Goal: Feedback & Contribution: Submit feedback/report problem

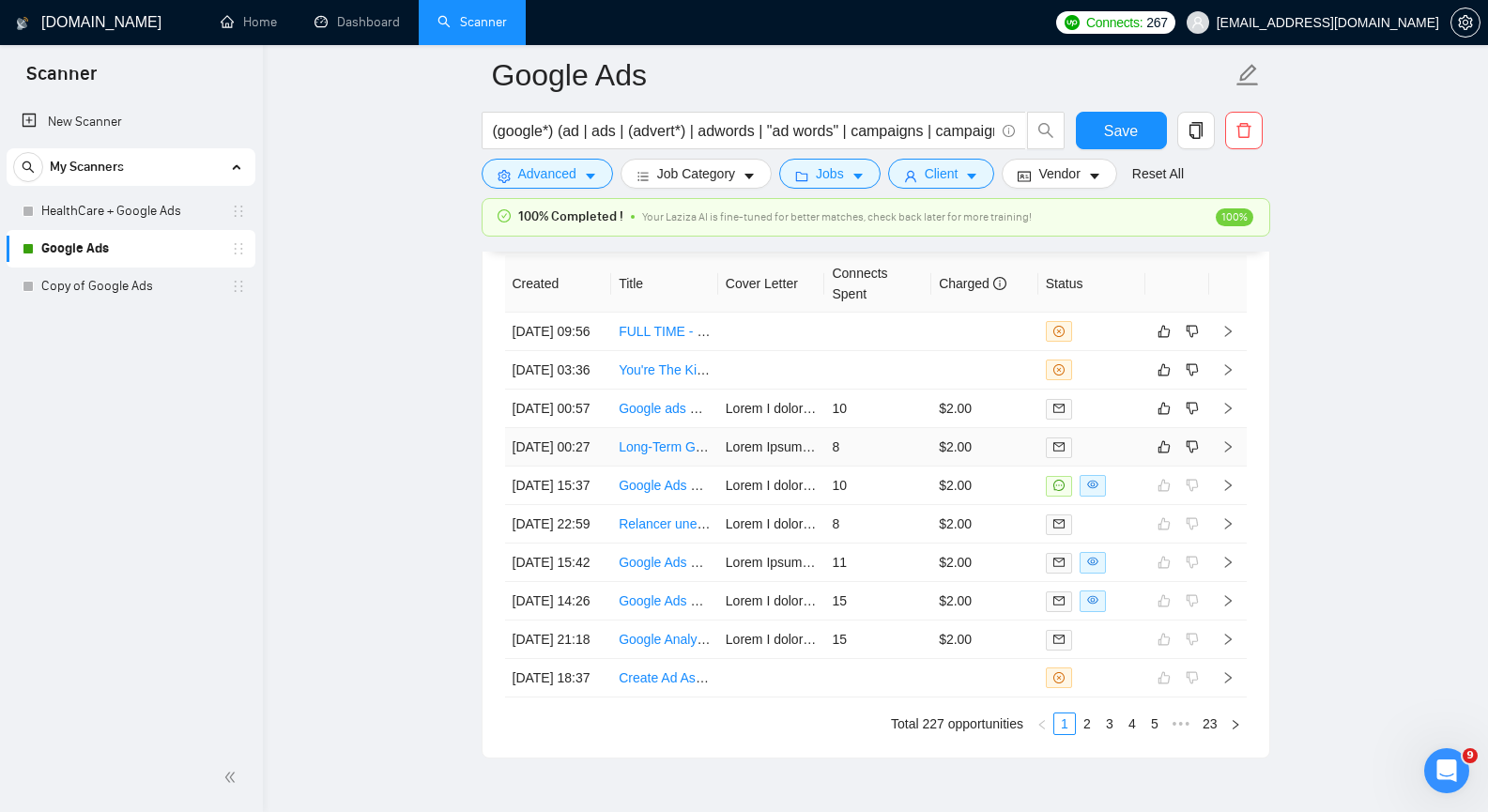
click at [1233, 454] on icon "right" at bounding box center [1228, 446] width 13 height 13
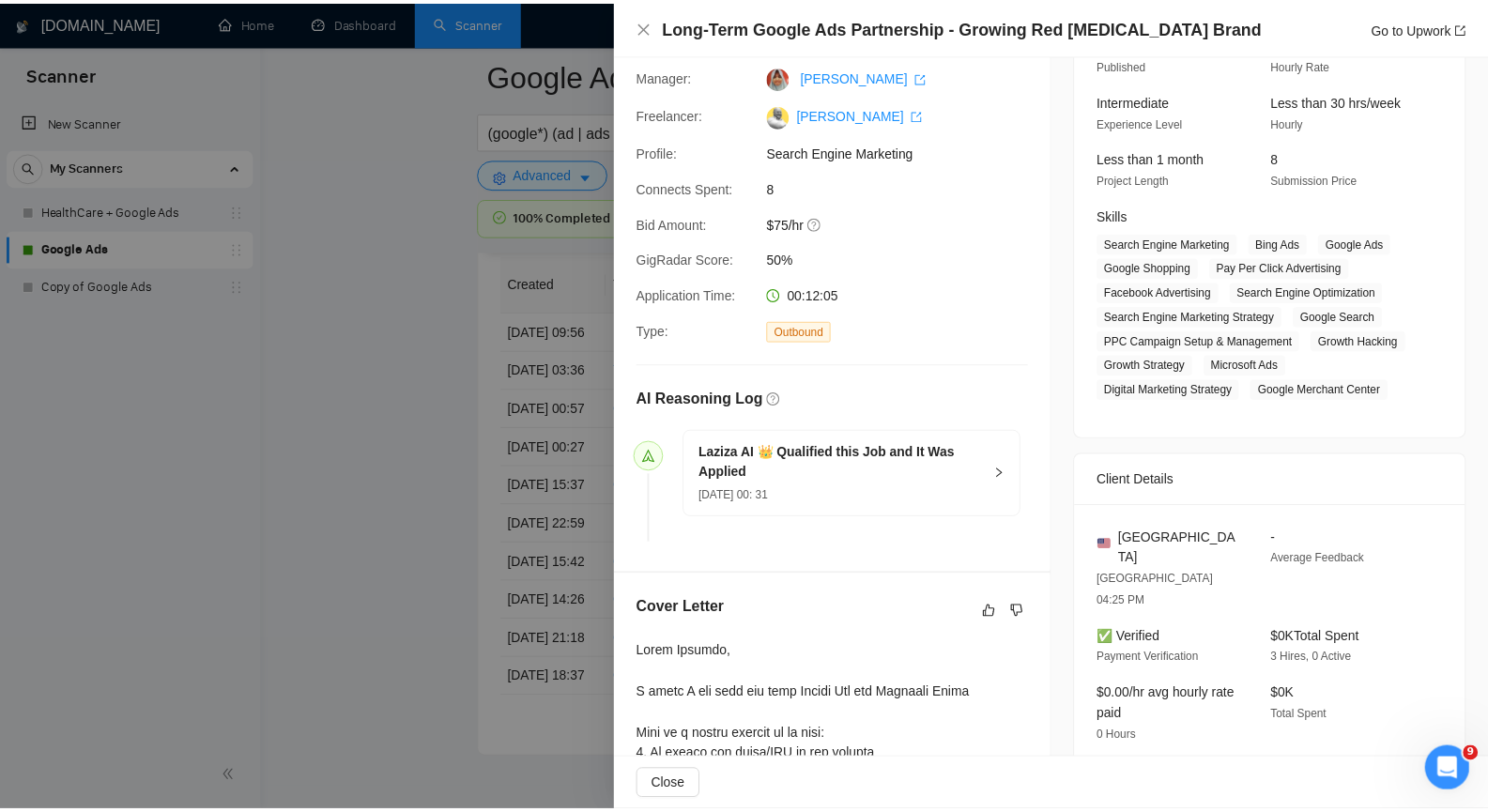
scroll to position [160, 0]
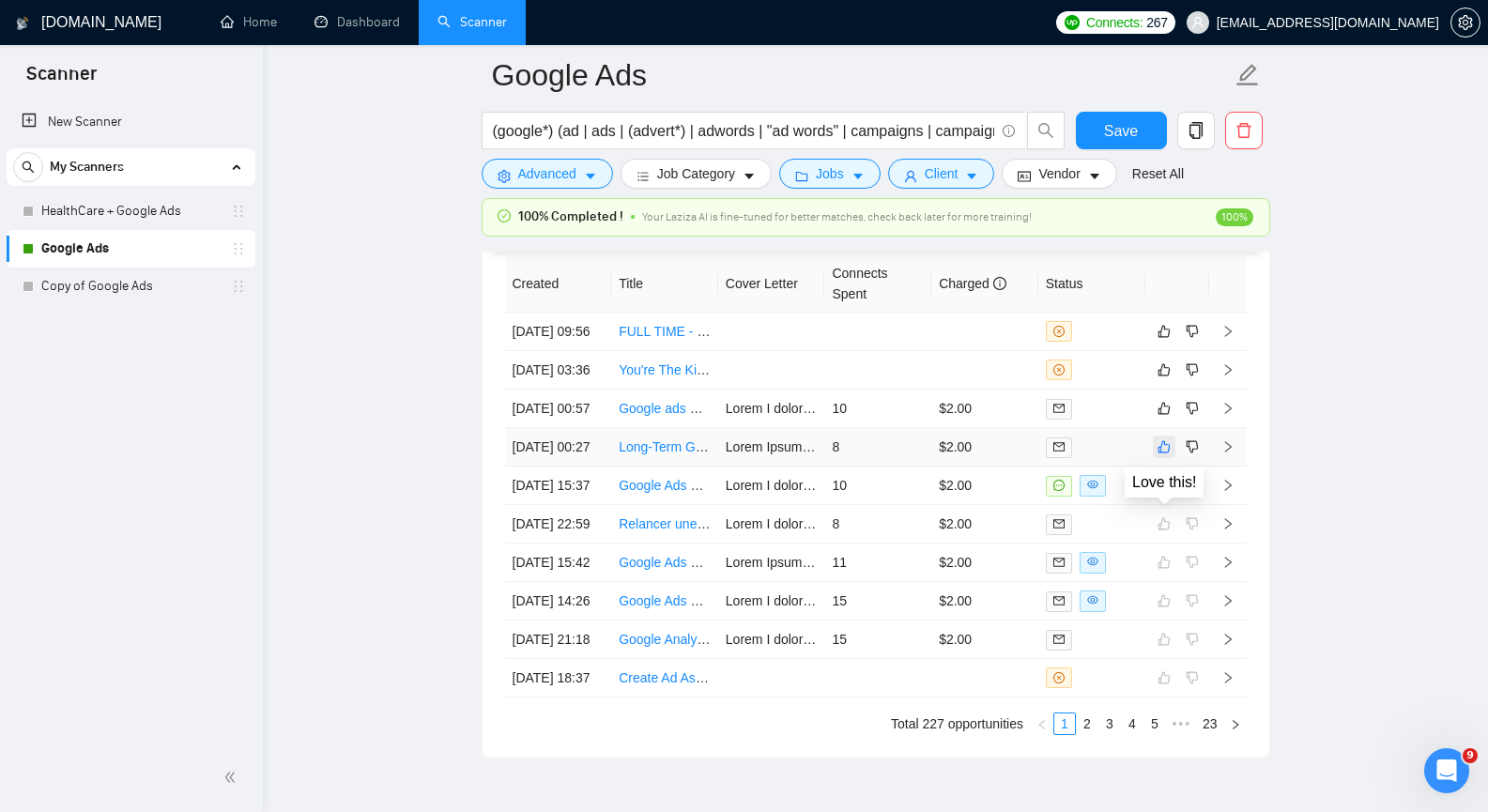
click at [1162, 454] on icon "like" at bounding box center [1164, 446] width 13 height 15
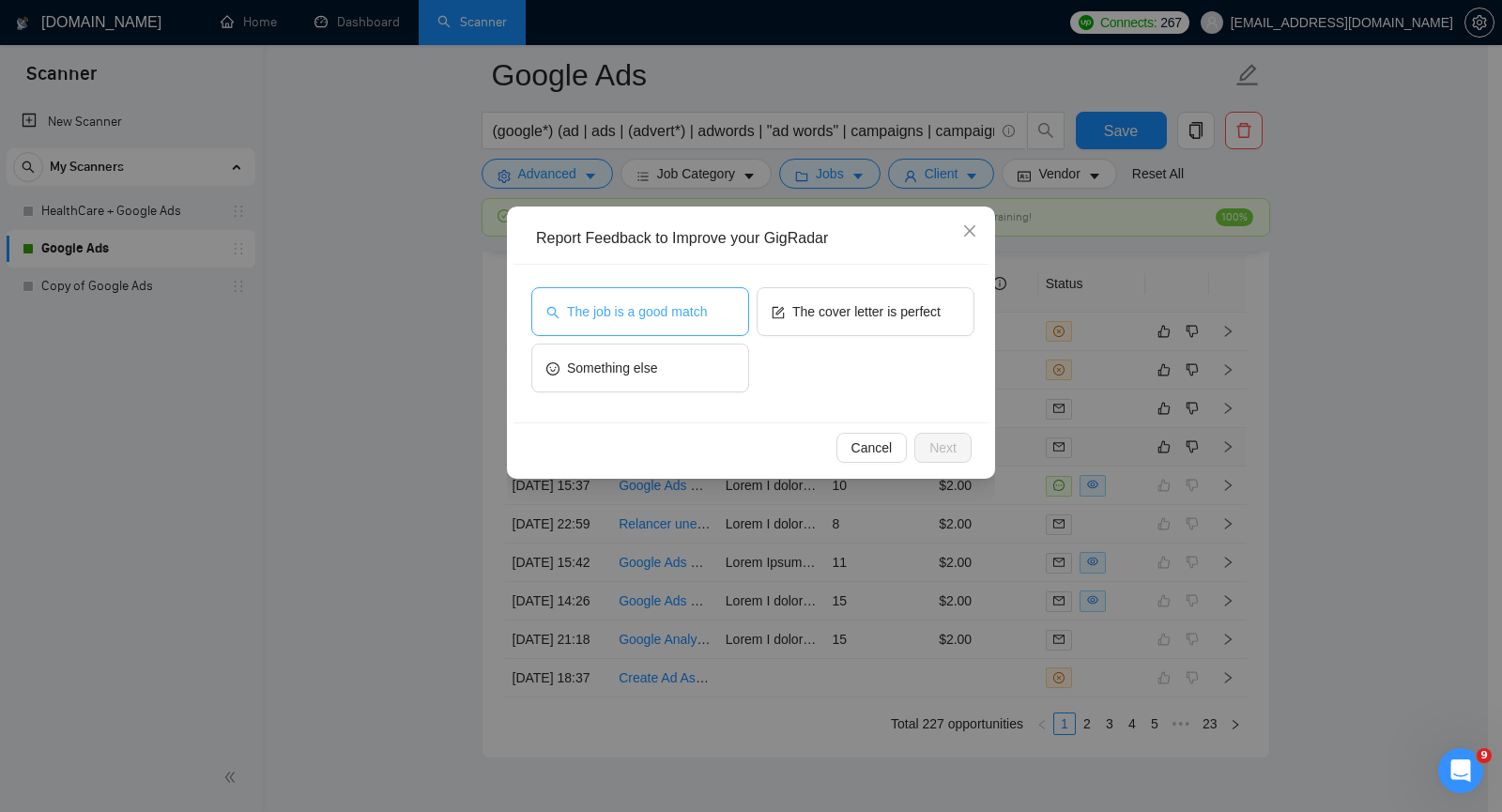
click at [708, 321] on button "The job is a good match" at bounding box center [640, 311] width 218 height 49
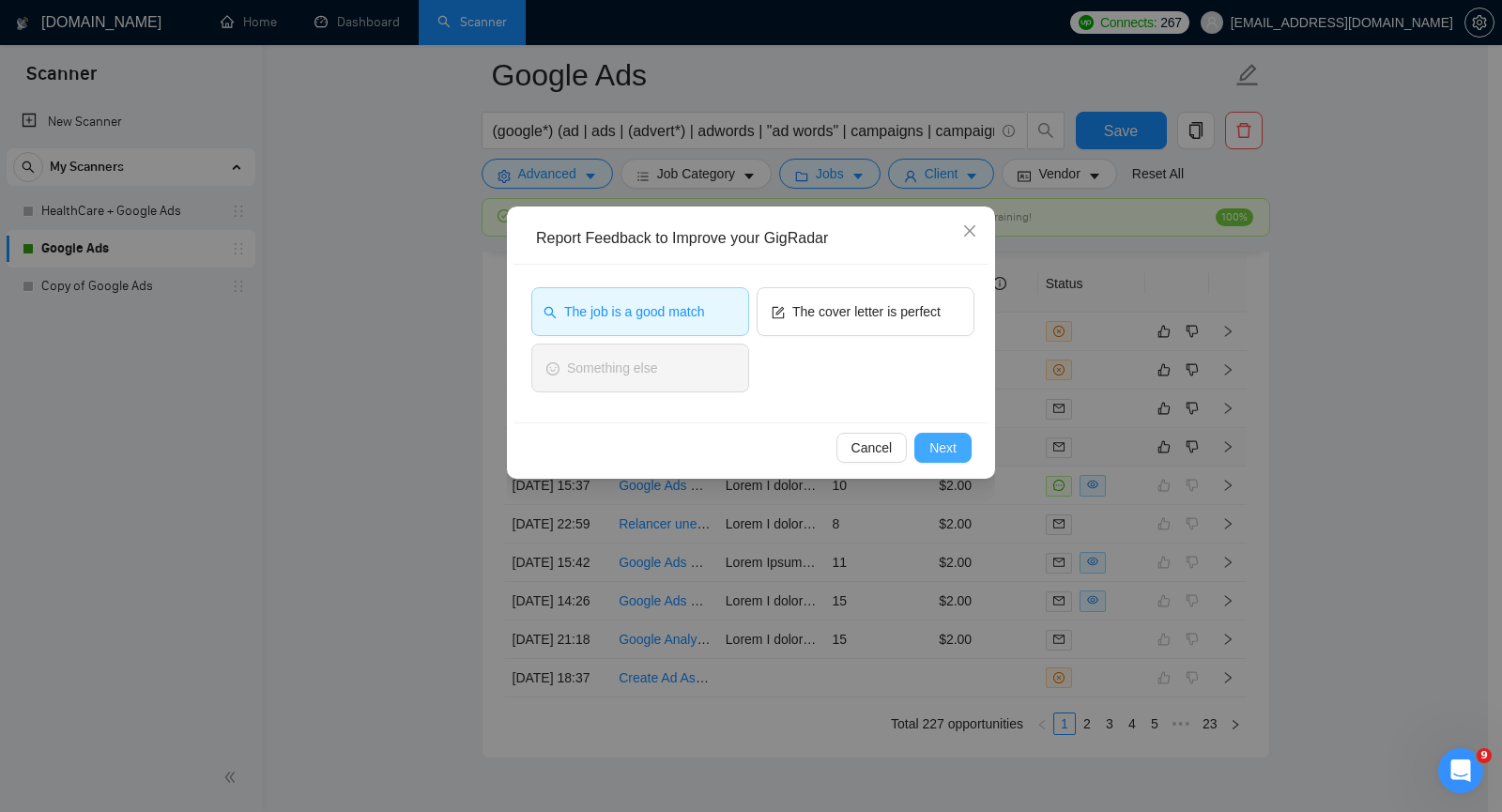
click at [951, 446] on span "Next" at bounding box center [943, 448] width 27 height 21
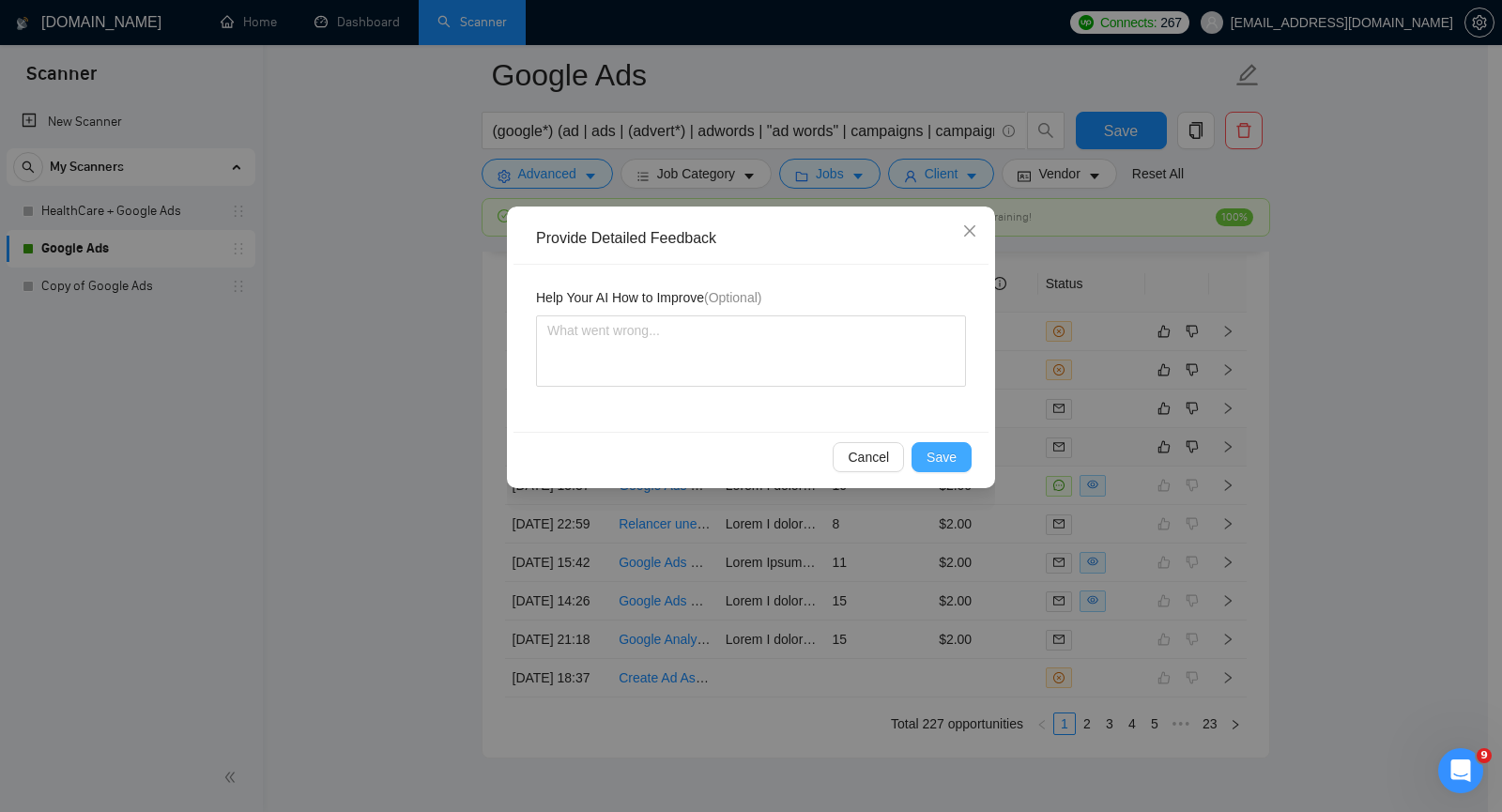
click at [945, 458] on span "Save" at bounding box center [942, 457] width 30 height 21
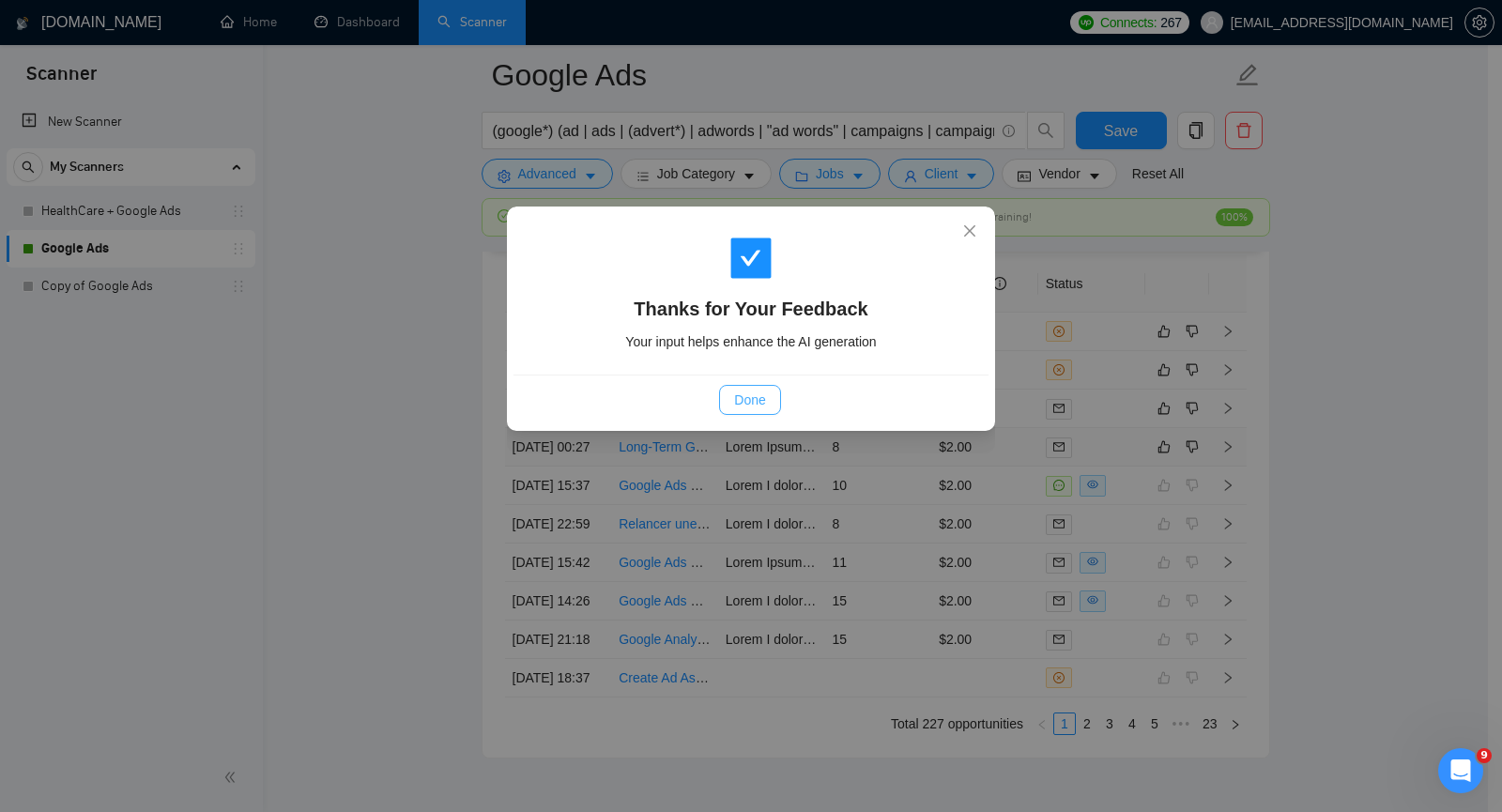
click at [760, 400] on span "Done" at bounding box center [749, 400] width 31 height 21
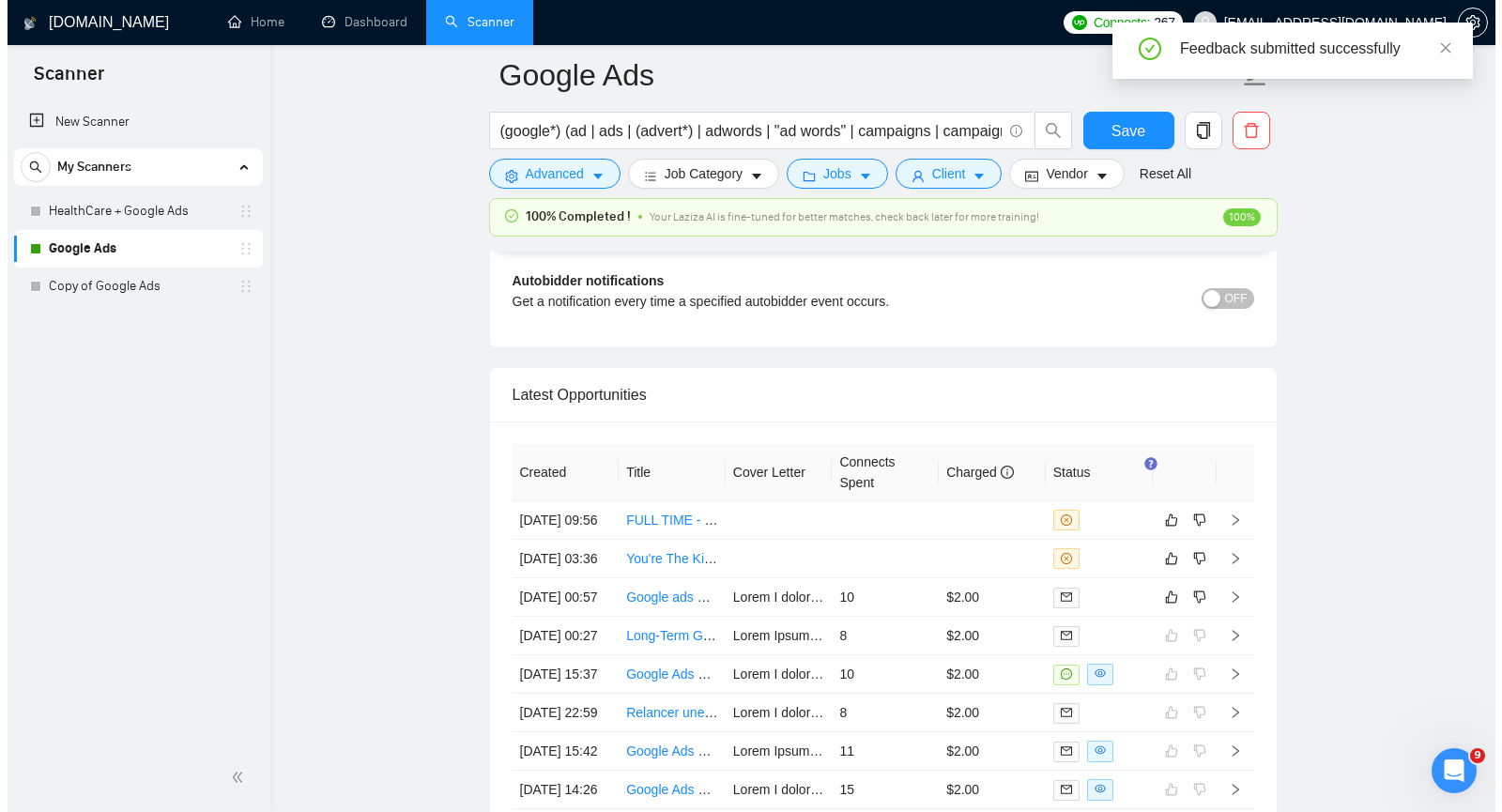
scroll to position [4601, 0]
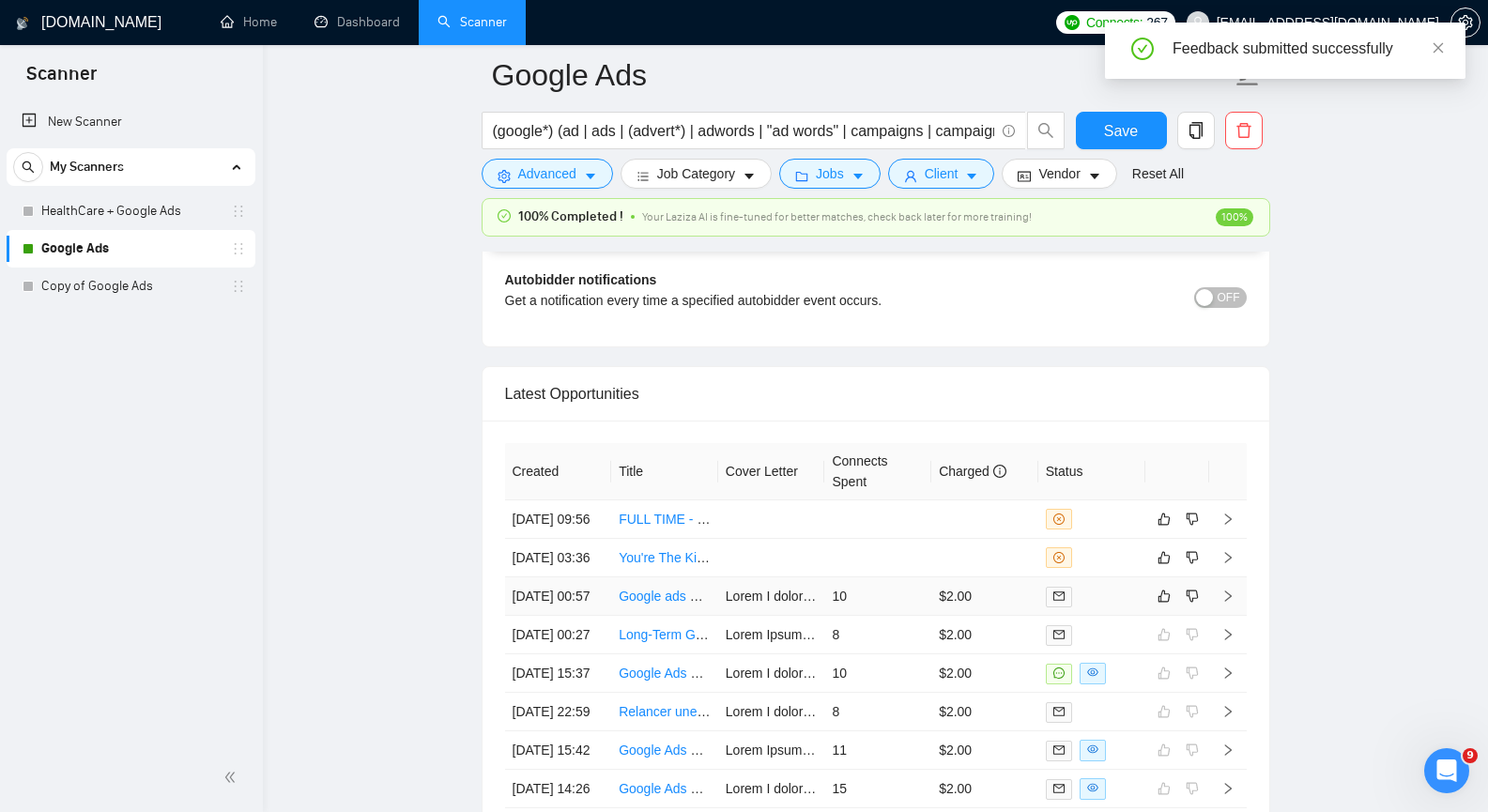
click at [1229, 602] on icon "right" at bounding box center [1227, 596] width 7 height 11
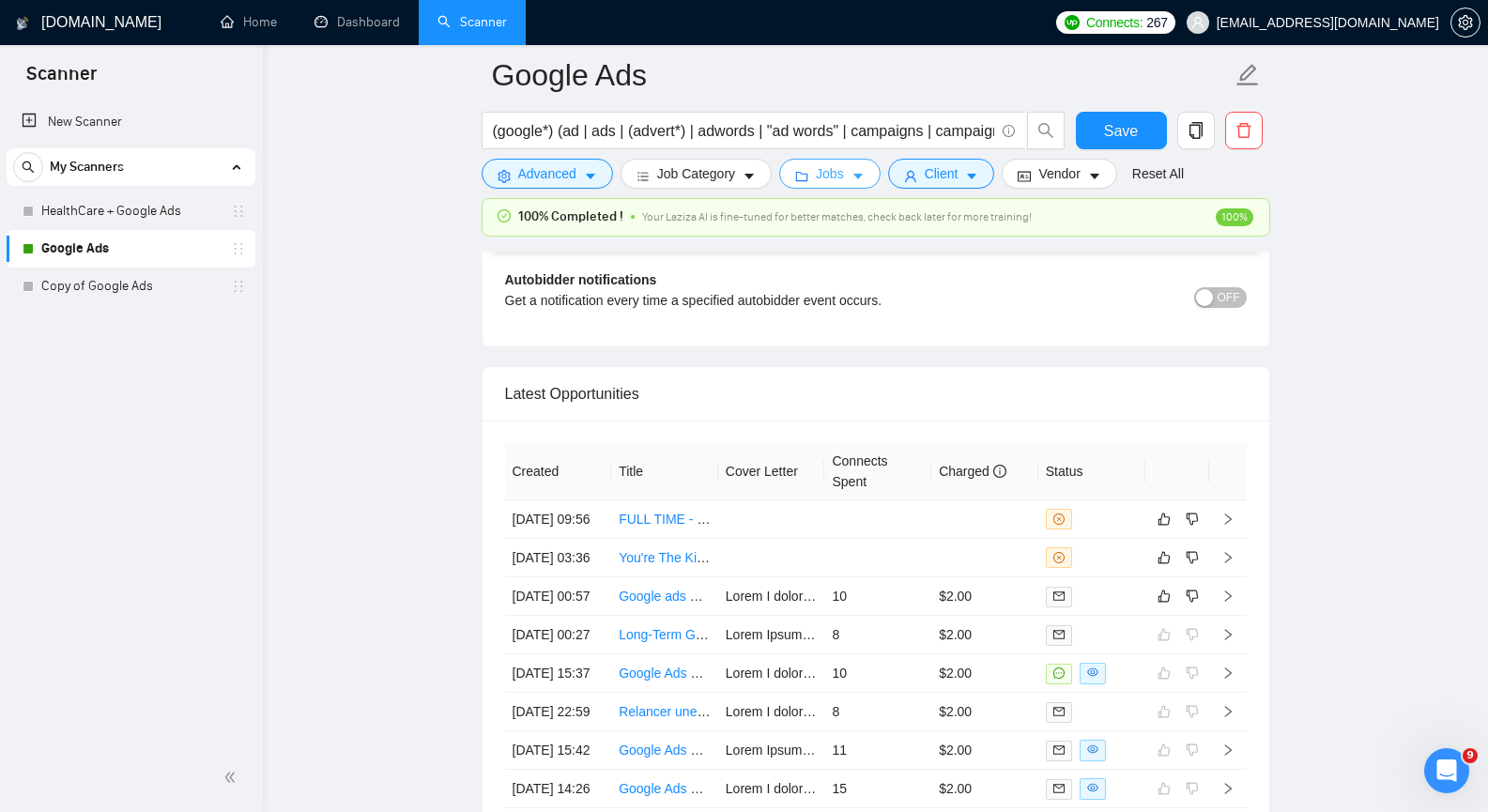
click at [854, 177] on icon "caret-down" at bounding box center [858, 178] width 9 height 6
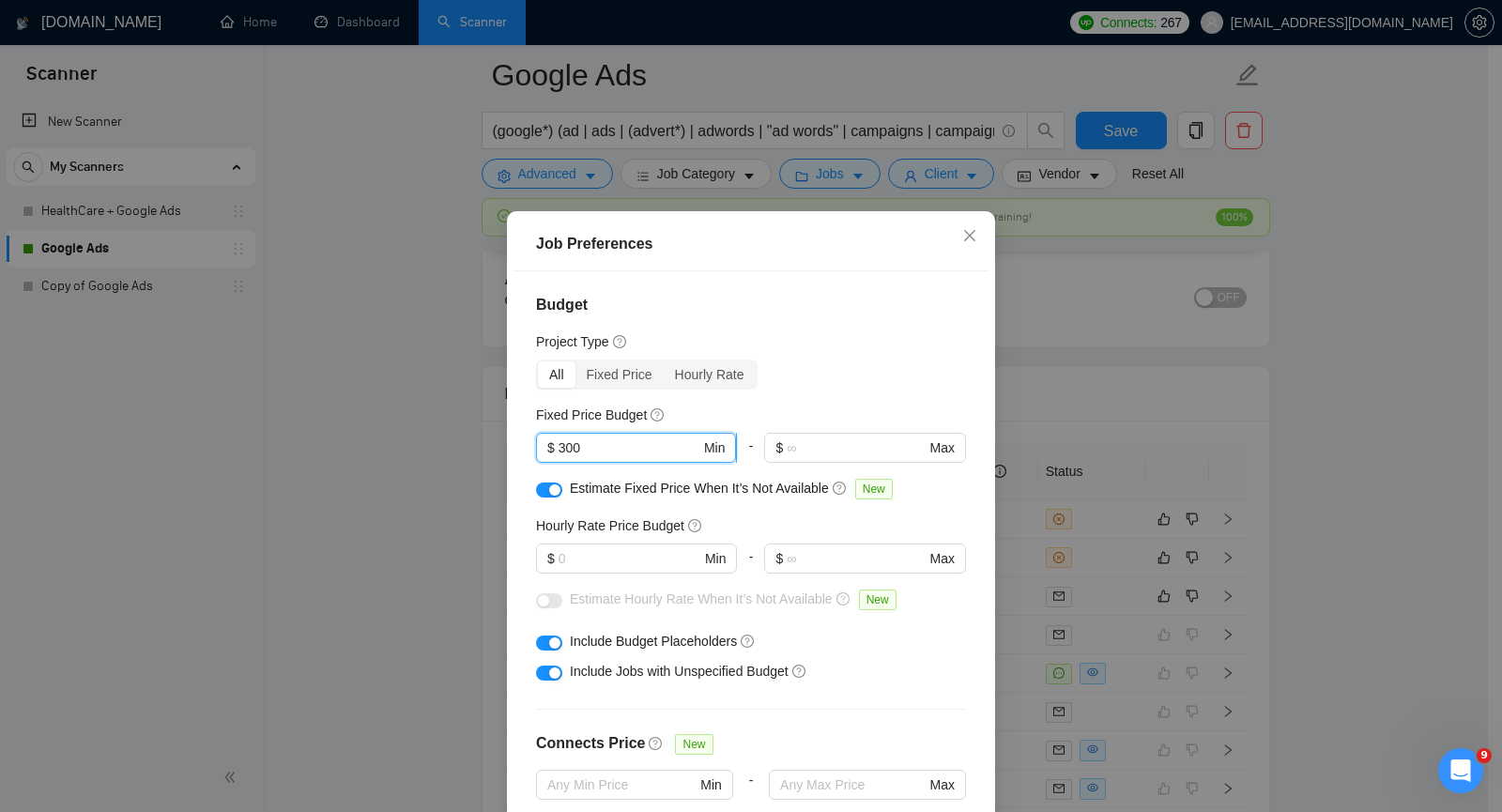
click at [559, 450] on input "300" at bounding box center [630, 448] width 142 height 21
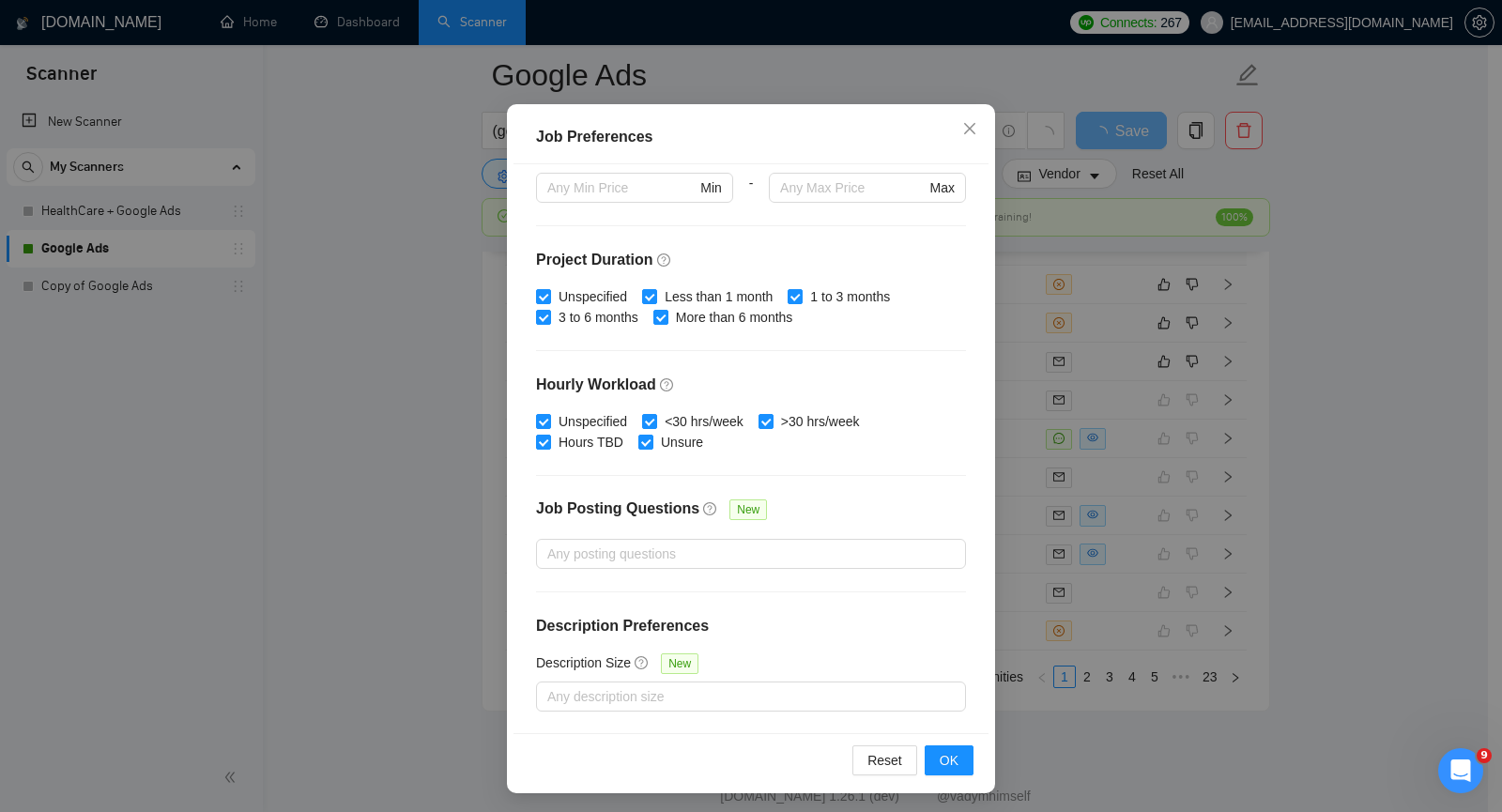
scroll to position [111, 0]
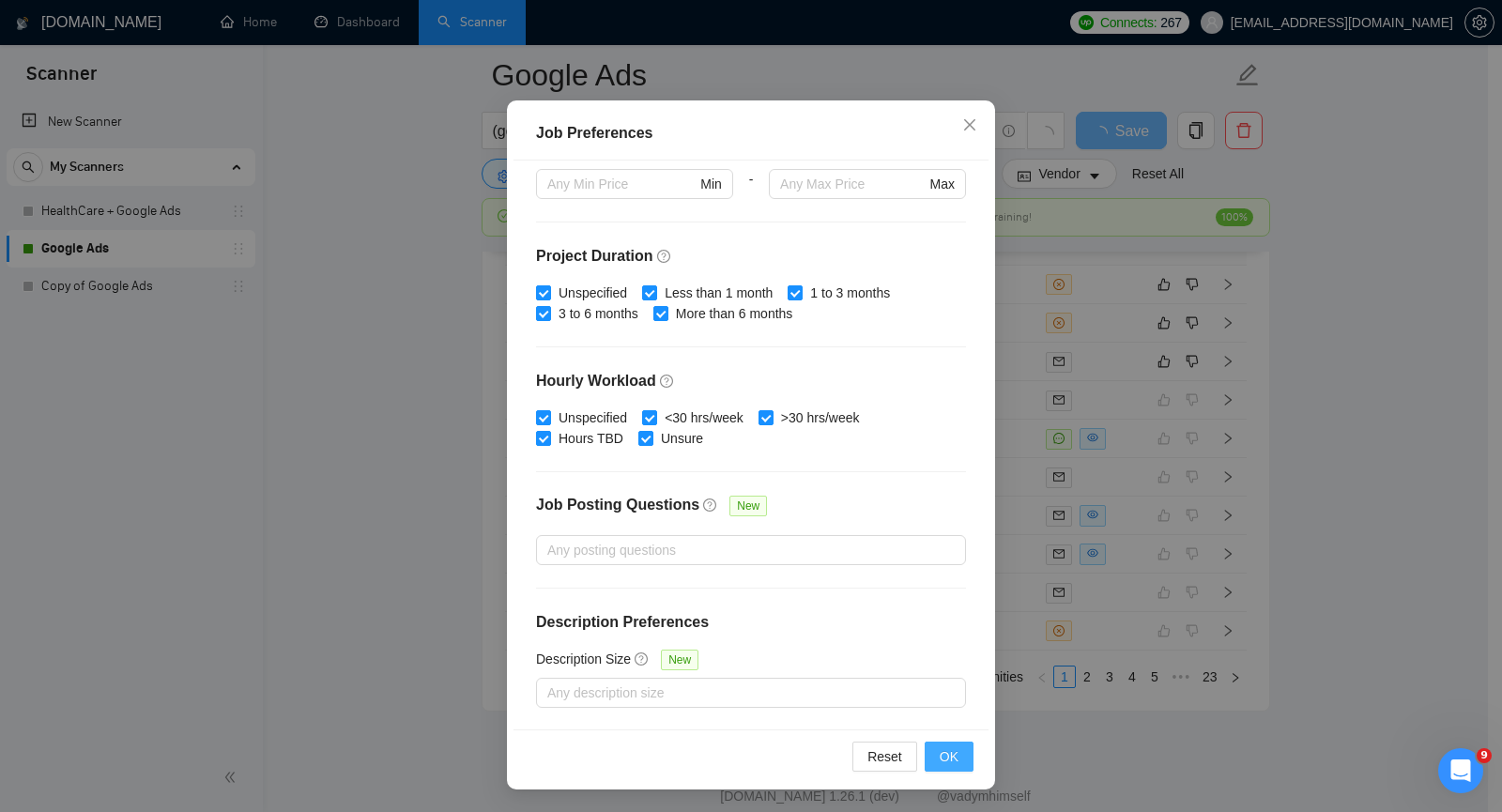
type input "500"
click at [931, 759] on button "OK" at bounding box center [949, 757] width 49 height 30
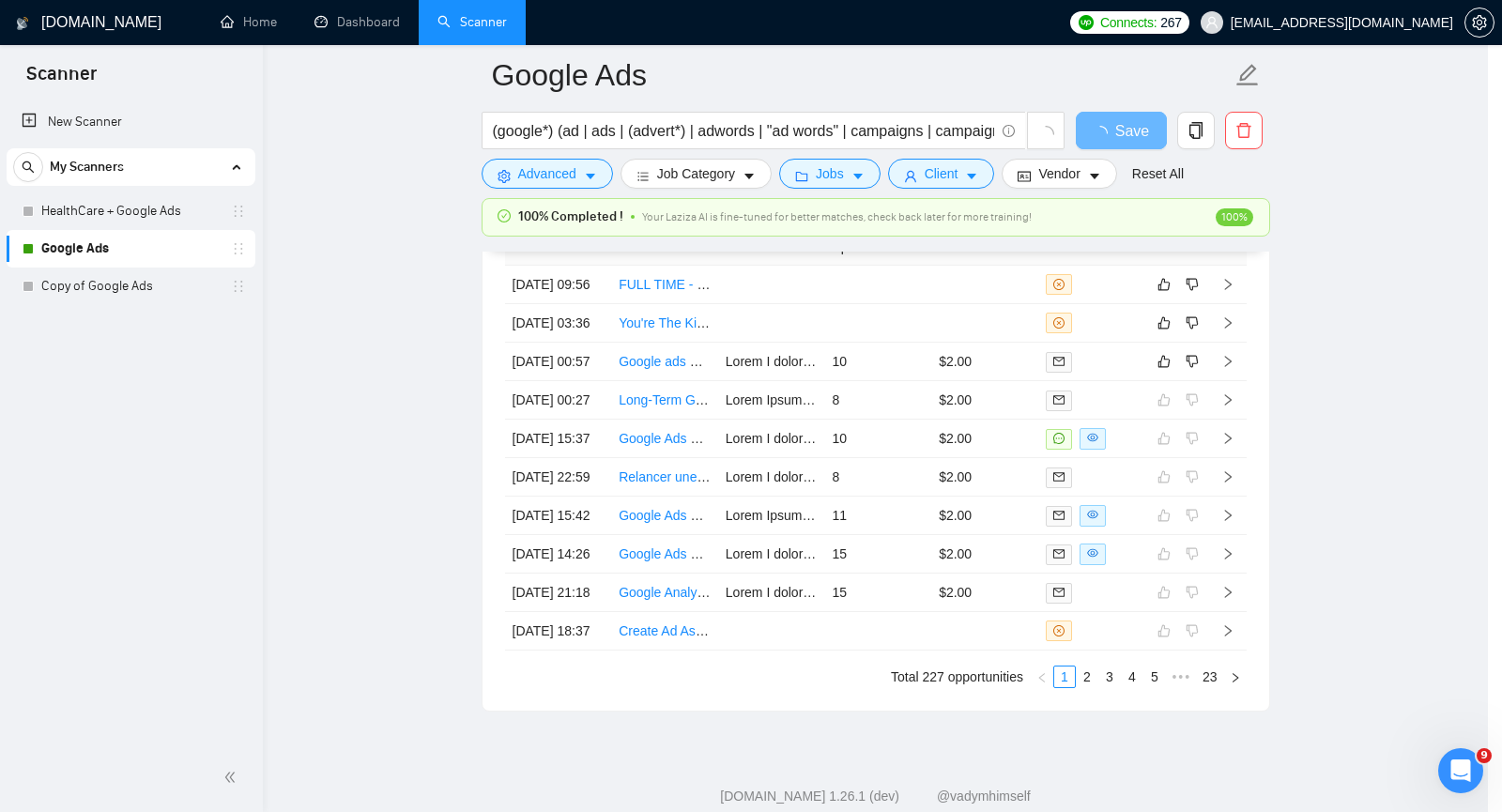
scroll to position [11, 0]
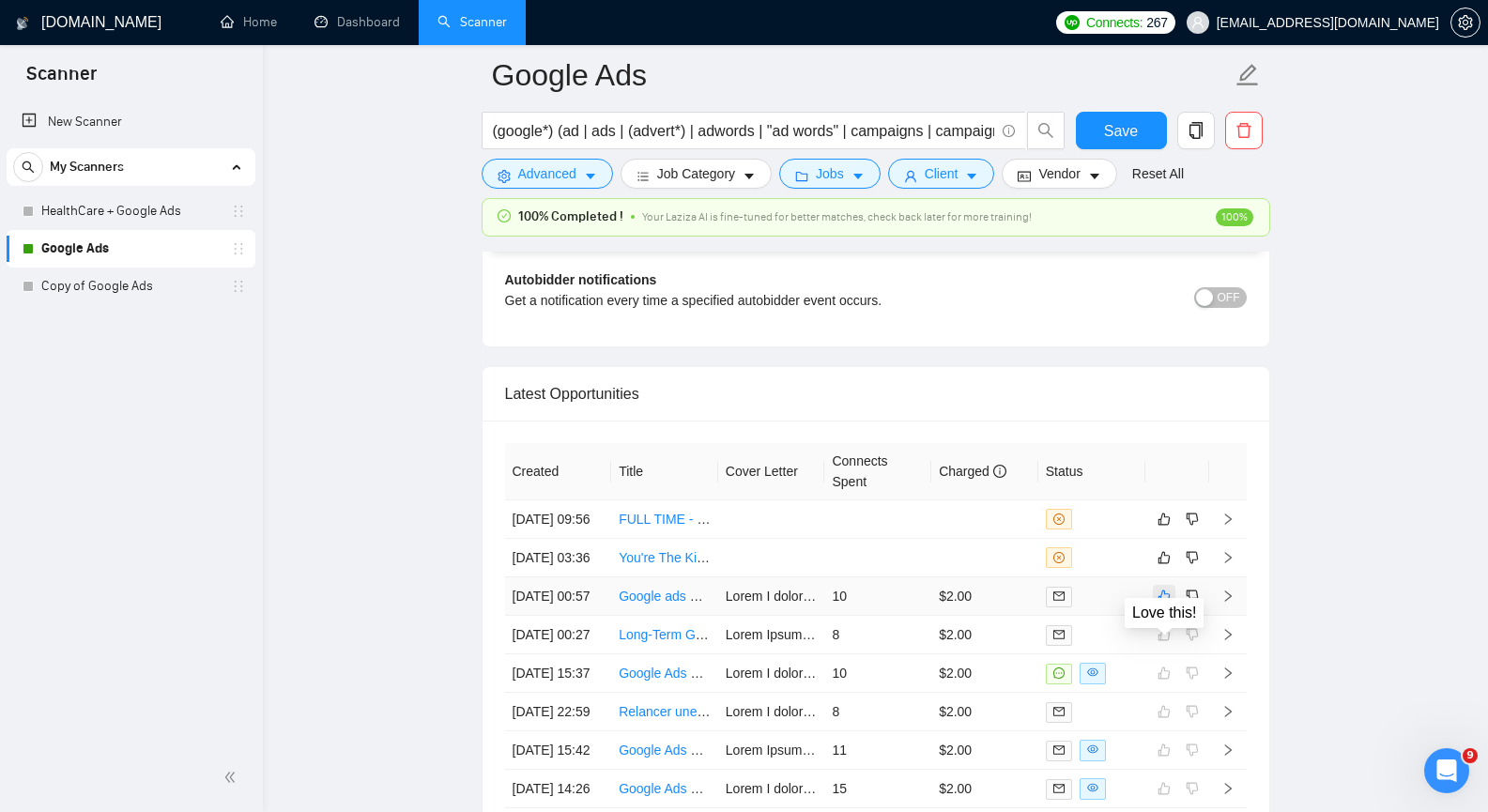
click at [1170, 604] on icon "like" at bounding box center [1164, 596] width 13 height 15
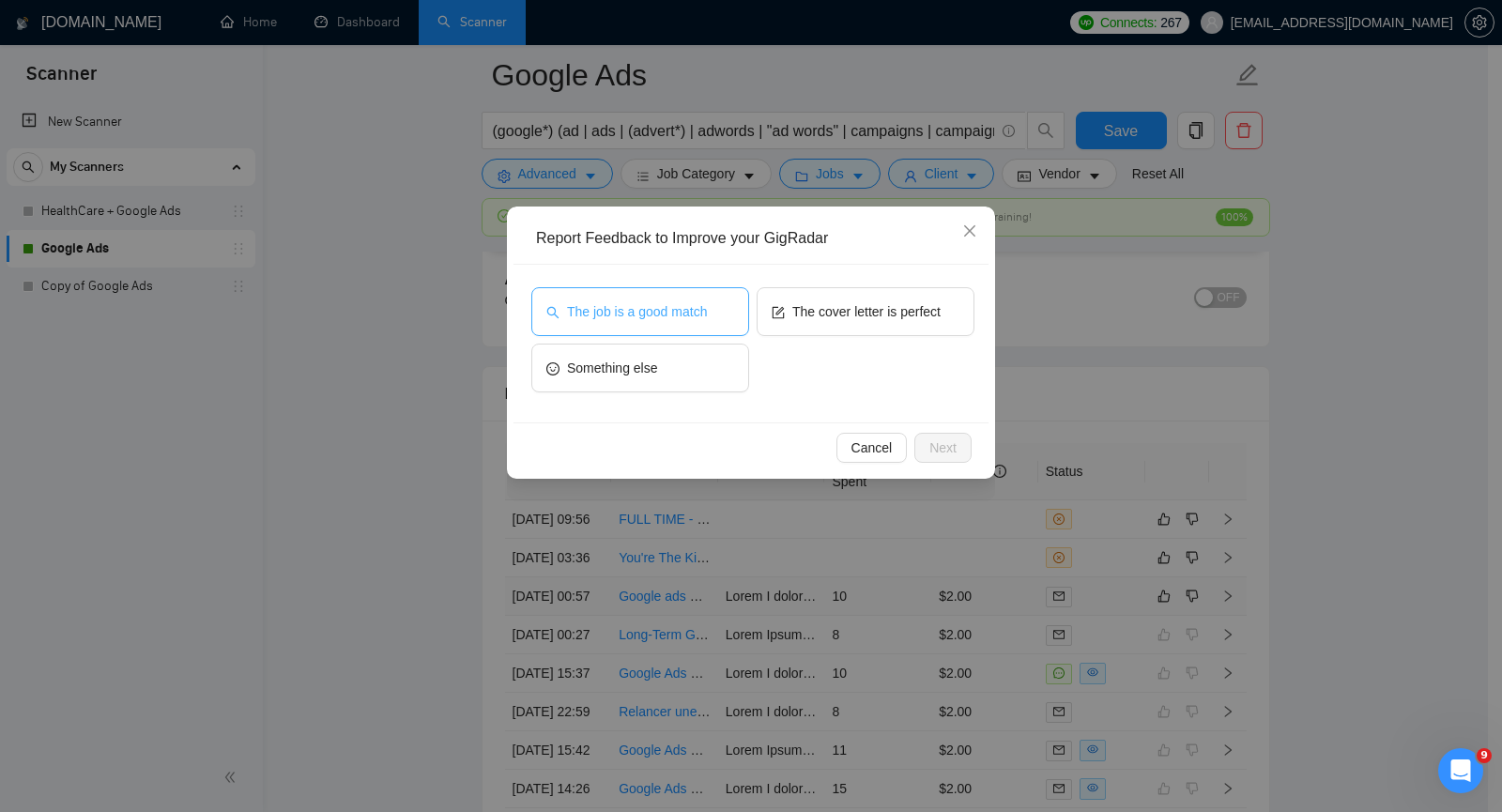
click at [685, 325] on button "The job is a good match" at bounding box center [640, 311] width 218 height 49
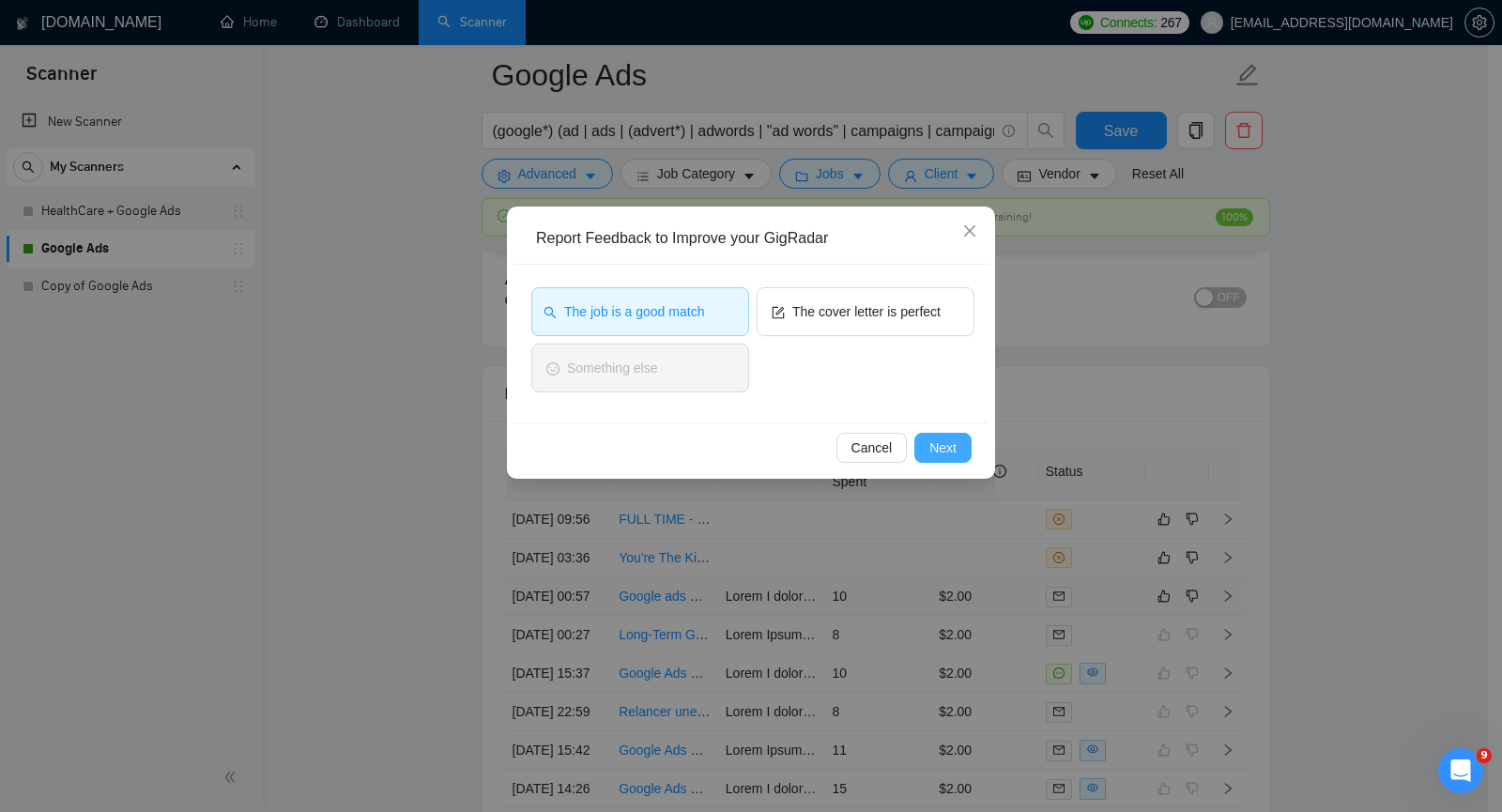
click at [943, 441] on span "Next" at bounding box center [943, 448] width 27 height 21
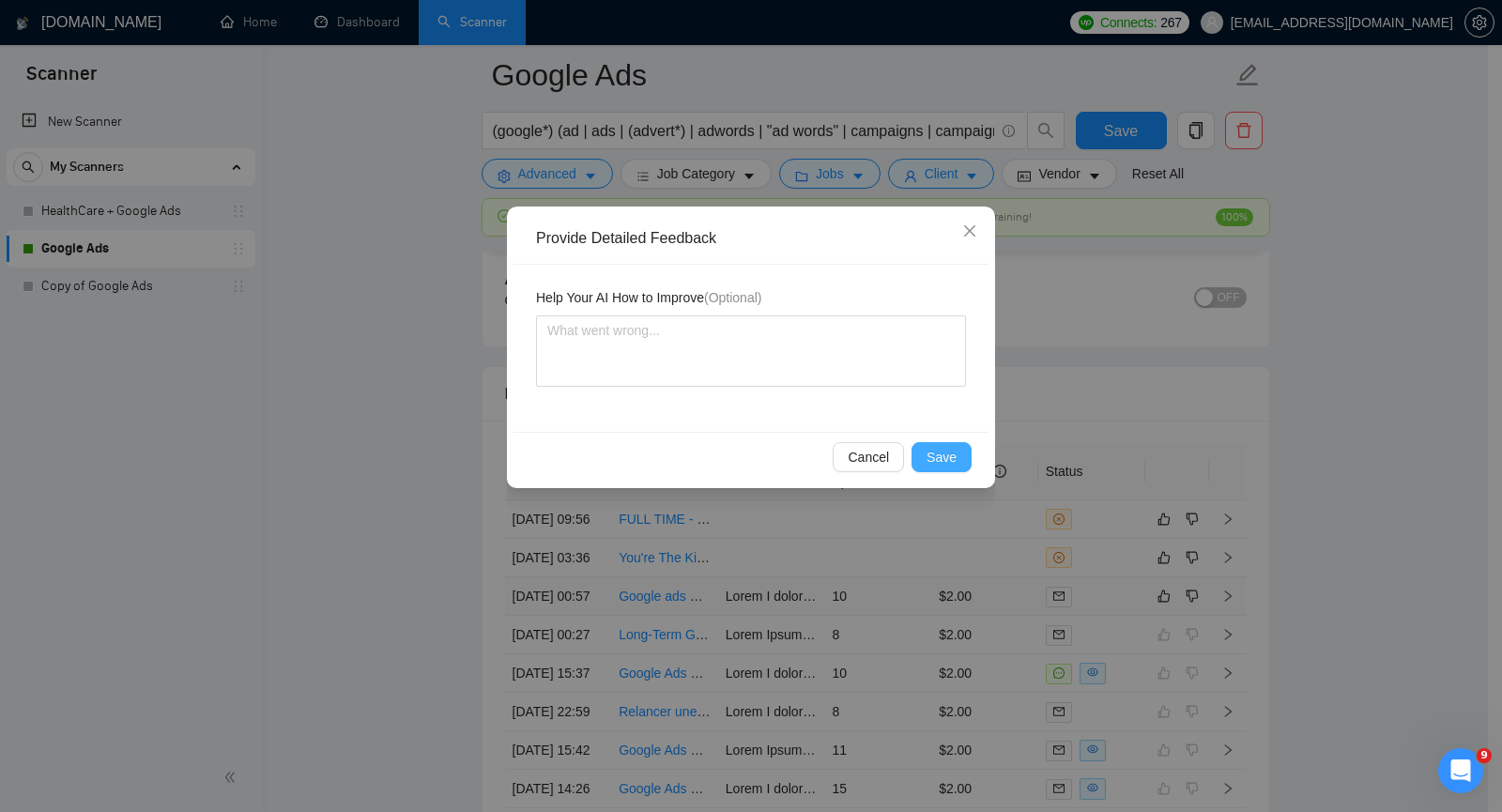
click at [943, 455] on span "Save" at bounding box center [942, 457] width 30 height 21
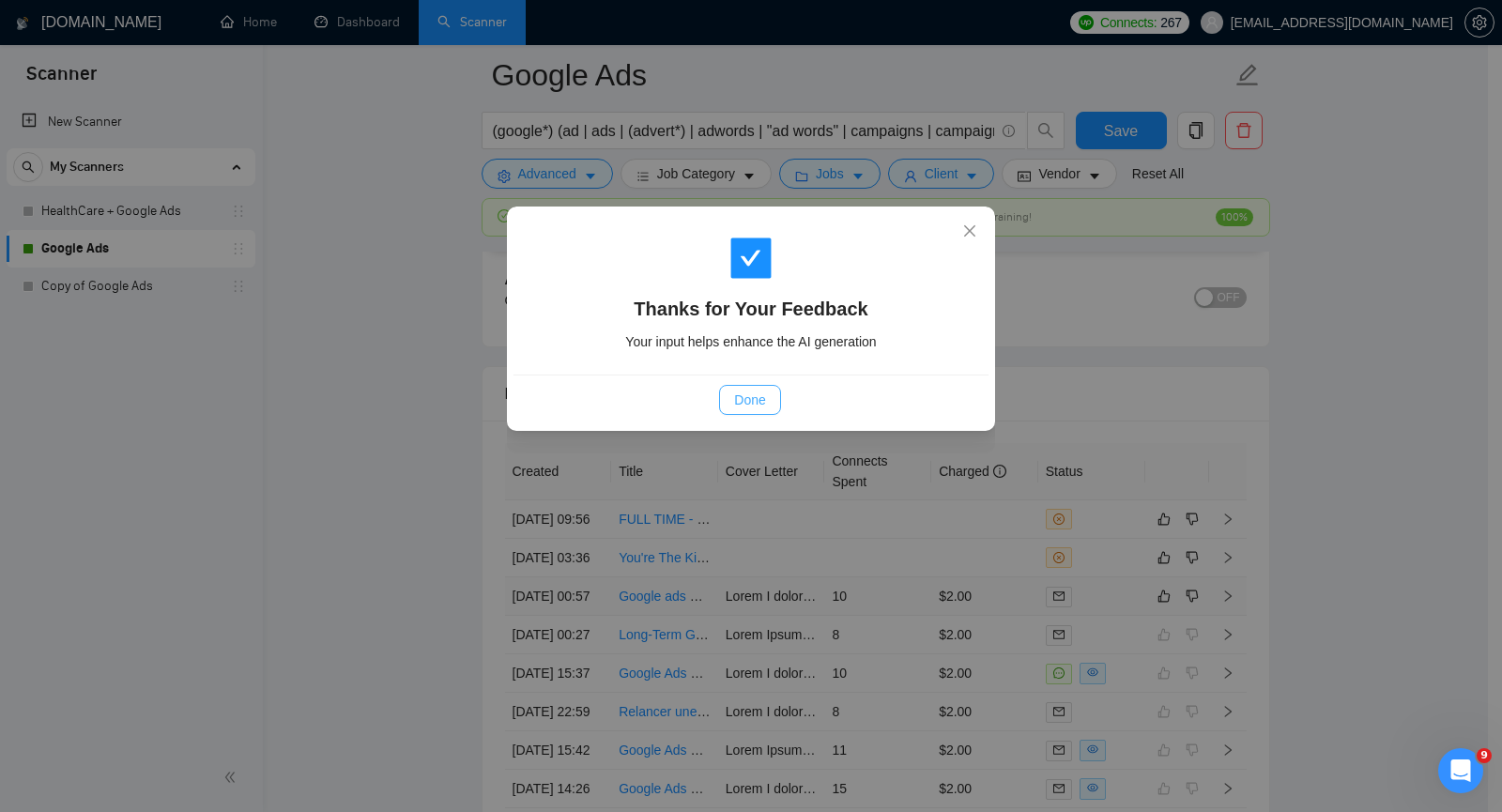
click at [743, 395] on span "Done" at bounding box center [749, 400] width 31 height 21
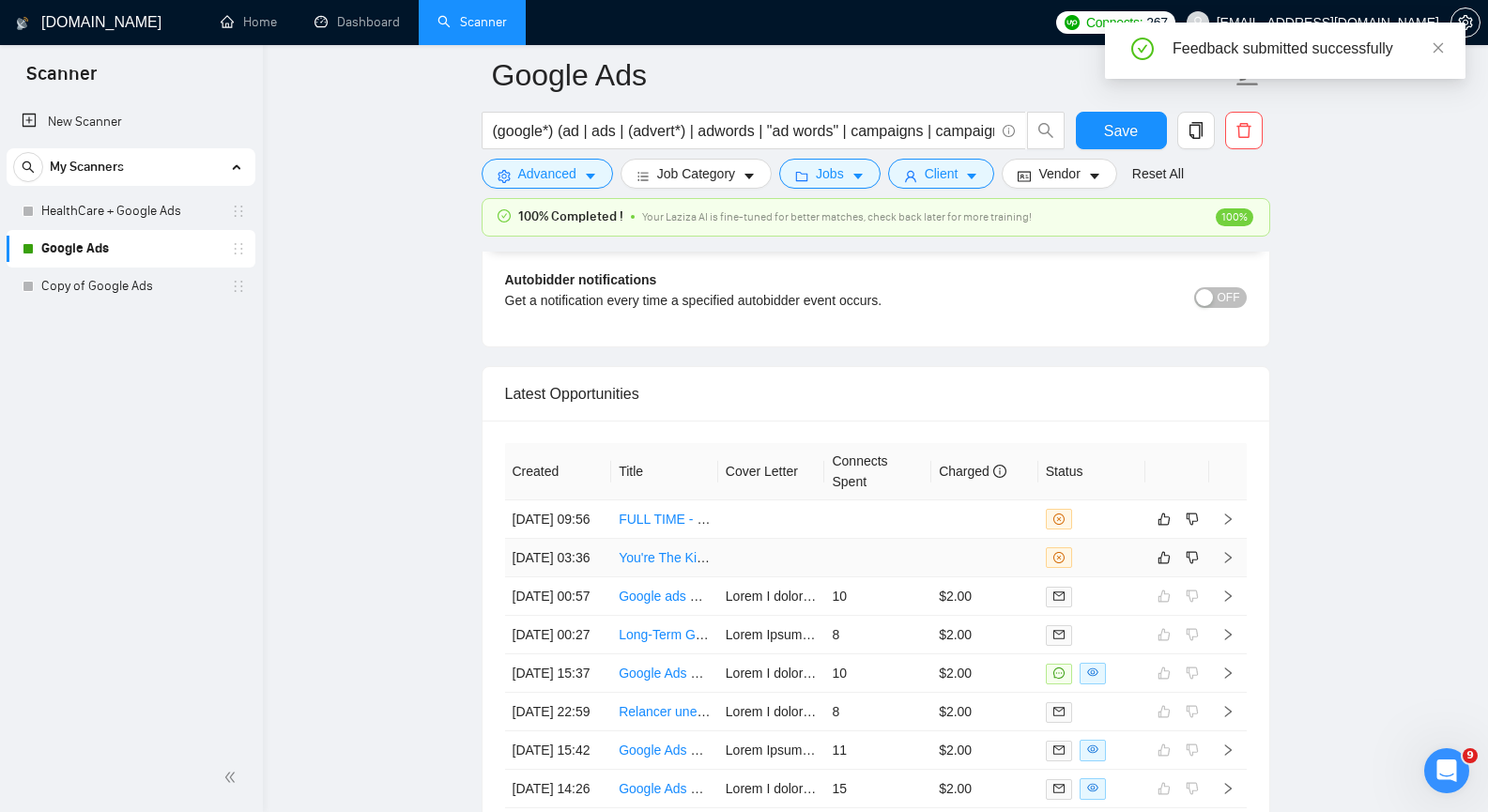
click at [1227, 563] on icon "right" at bounding box center [1227, 557] width 7 height 11
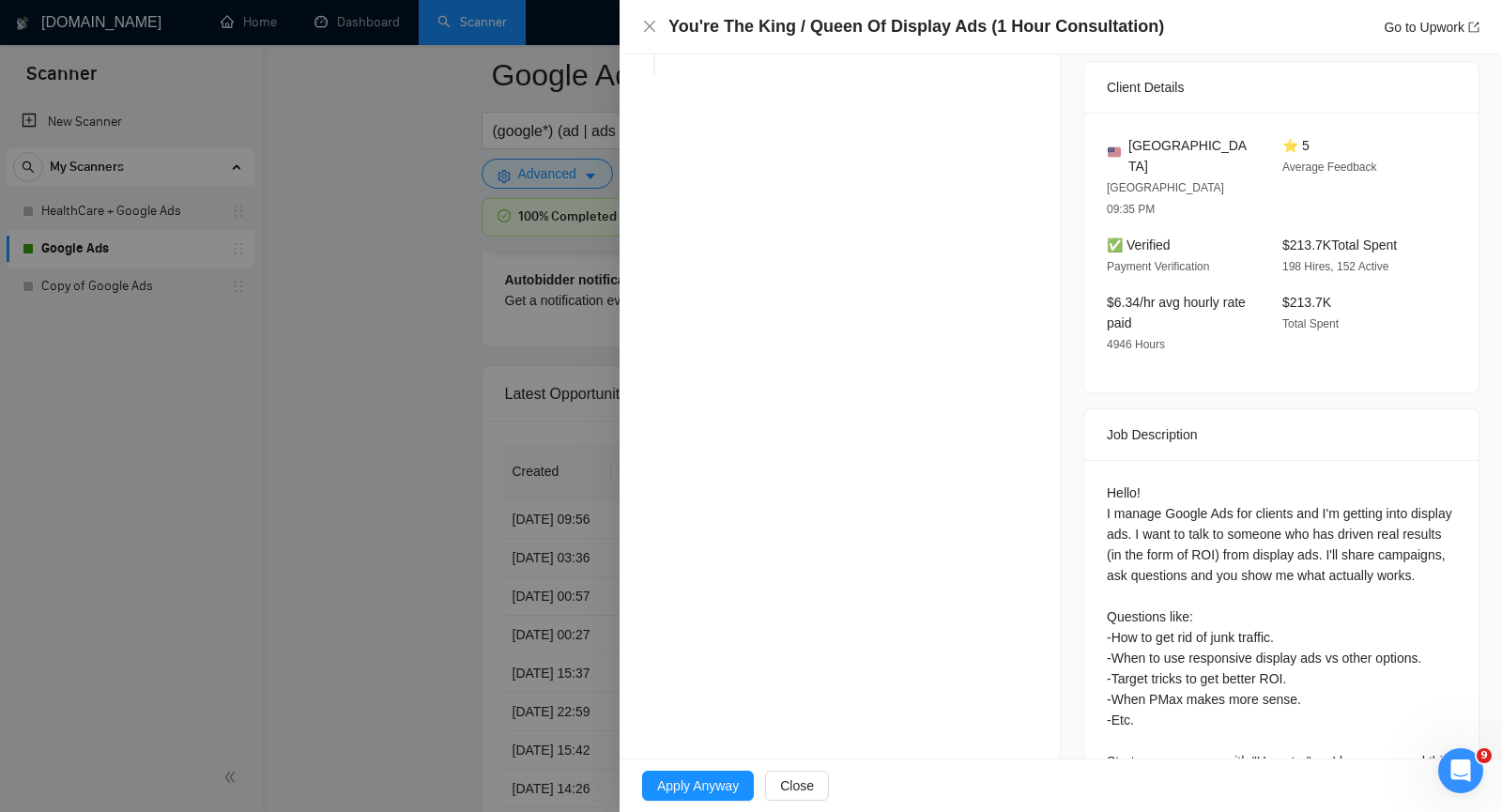
scroll to position [470, 0]
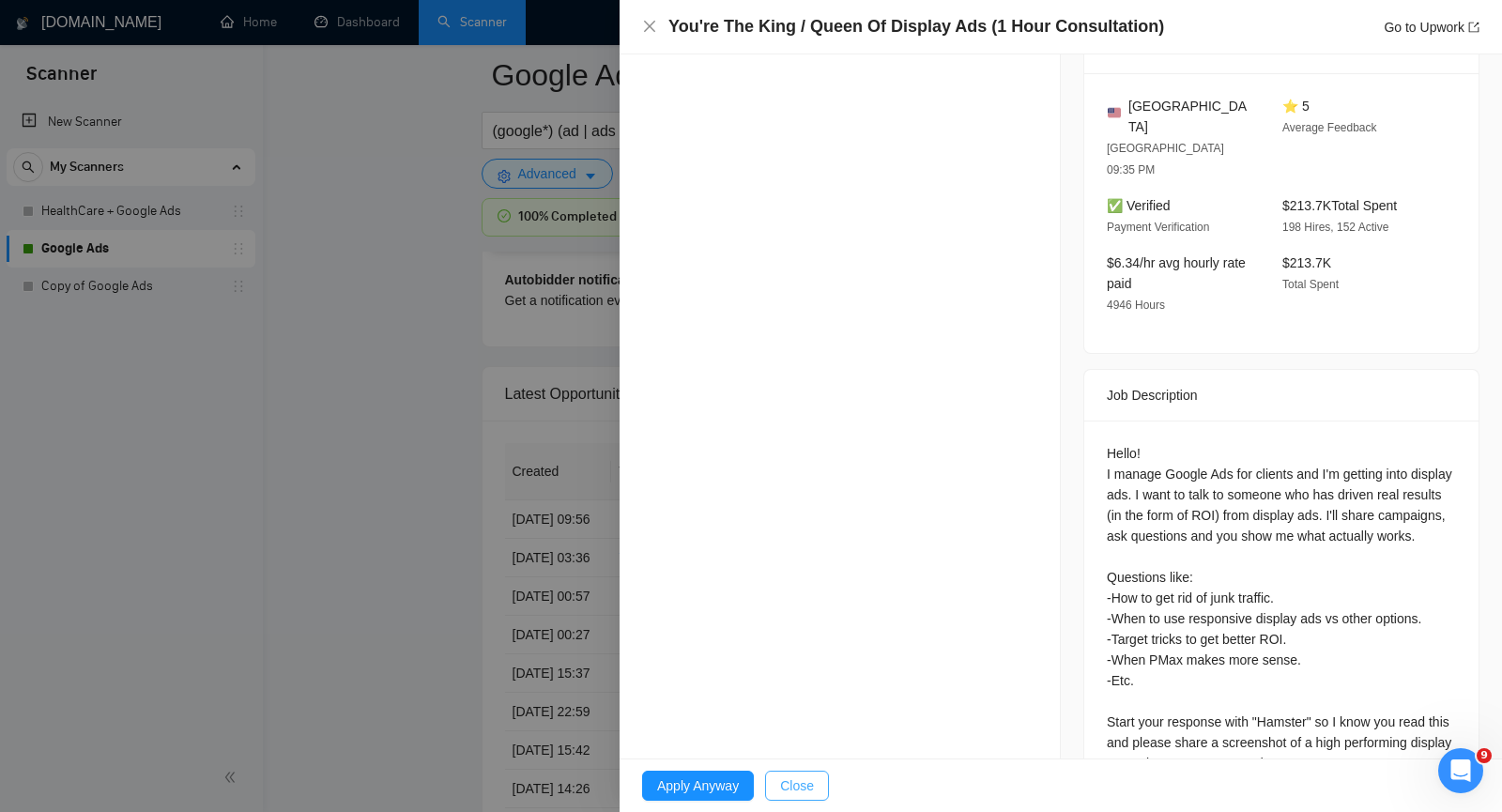
click at [797, 780] on span "Close" at bounding box center [797, 786] width 34 height 21
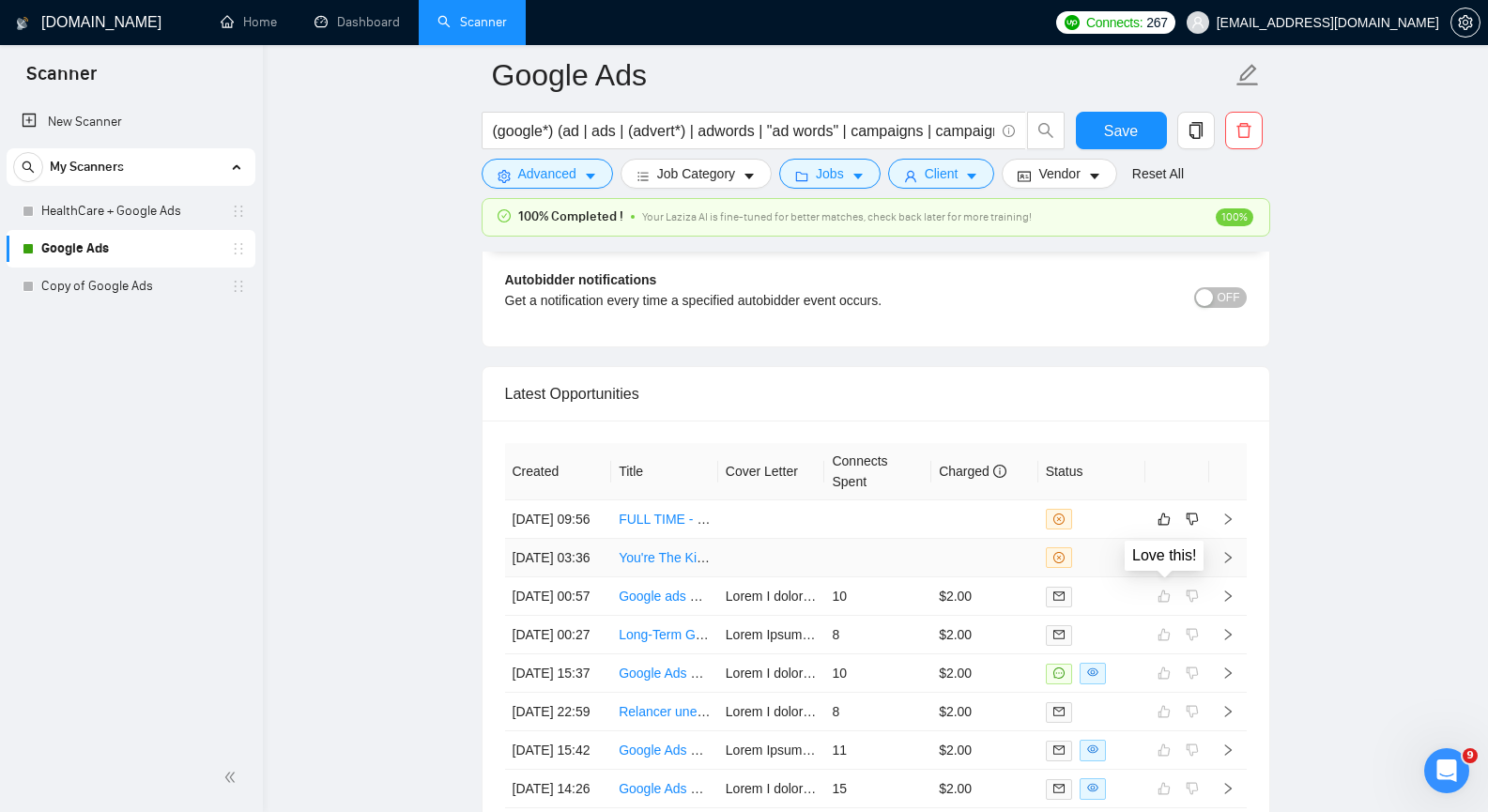
click at [1169, 565] on icon "like" at bounding box center [1164, 557] width 13 height 15
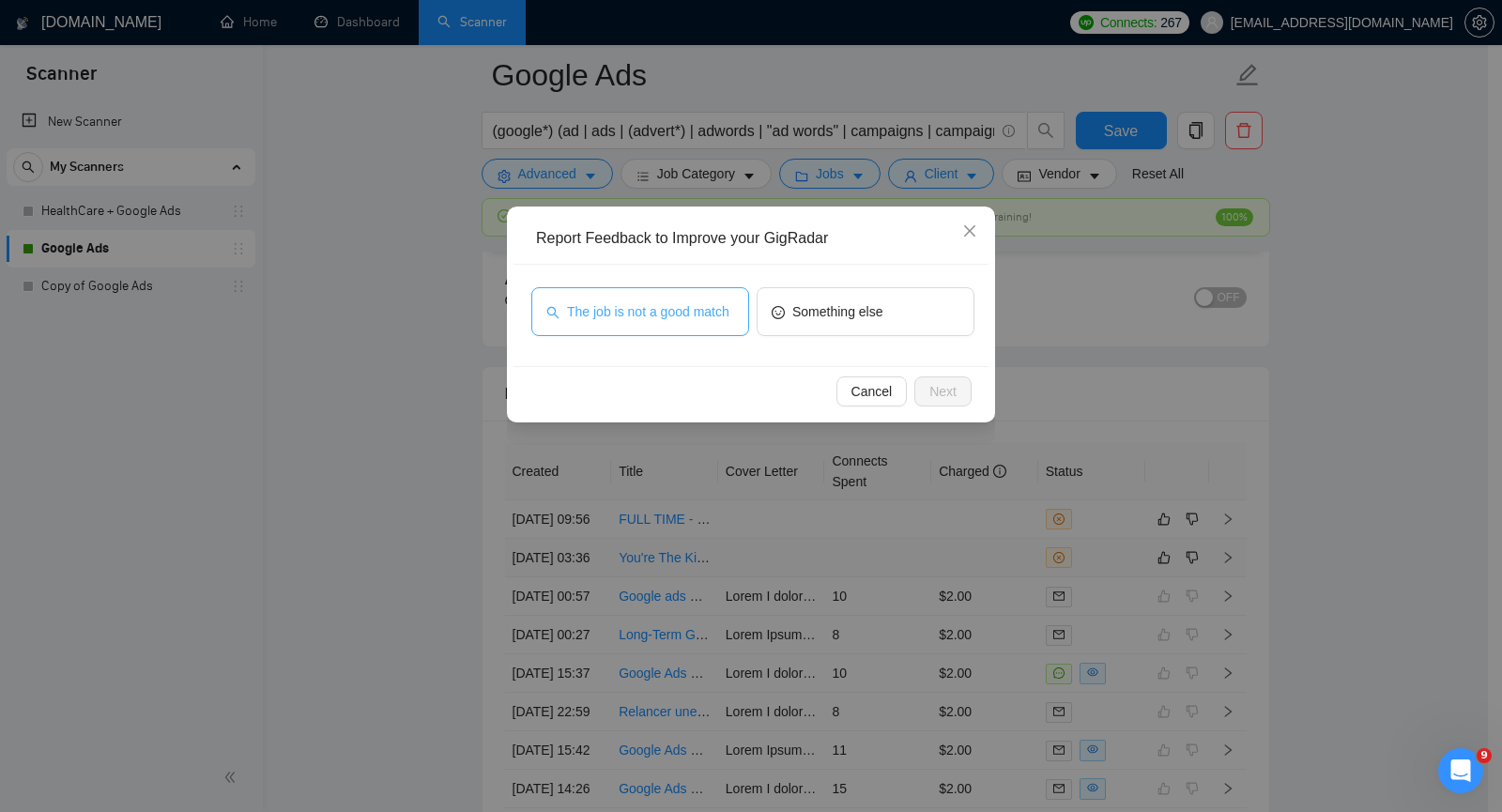
click at [721, 311] on span "The job is not a good match" at bounding box center [648, 311] width 162 height 21
click at [952, 382] on span "Next" at bounding box center [943, 391] width 27 height 21
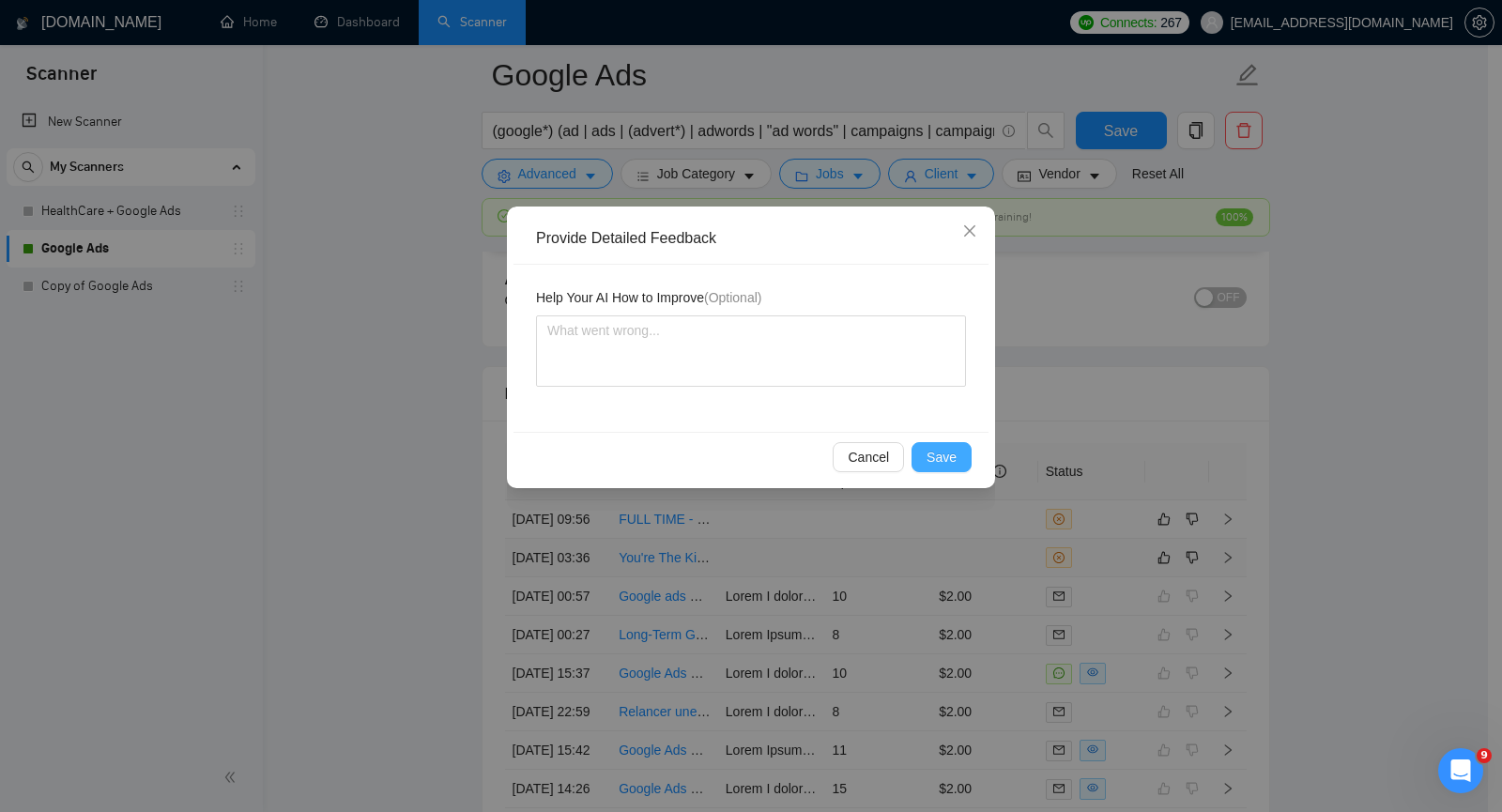
click at [947, 454] on span "Save" at bounding box center [942, 457] width 30 height 21
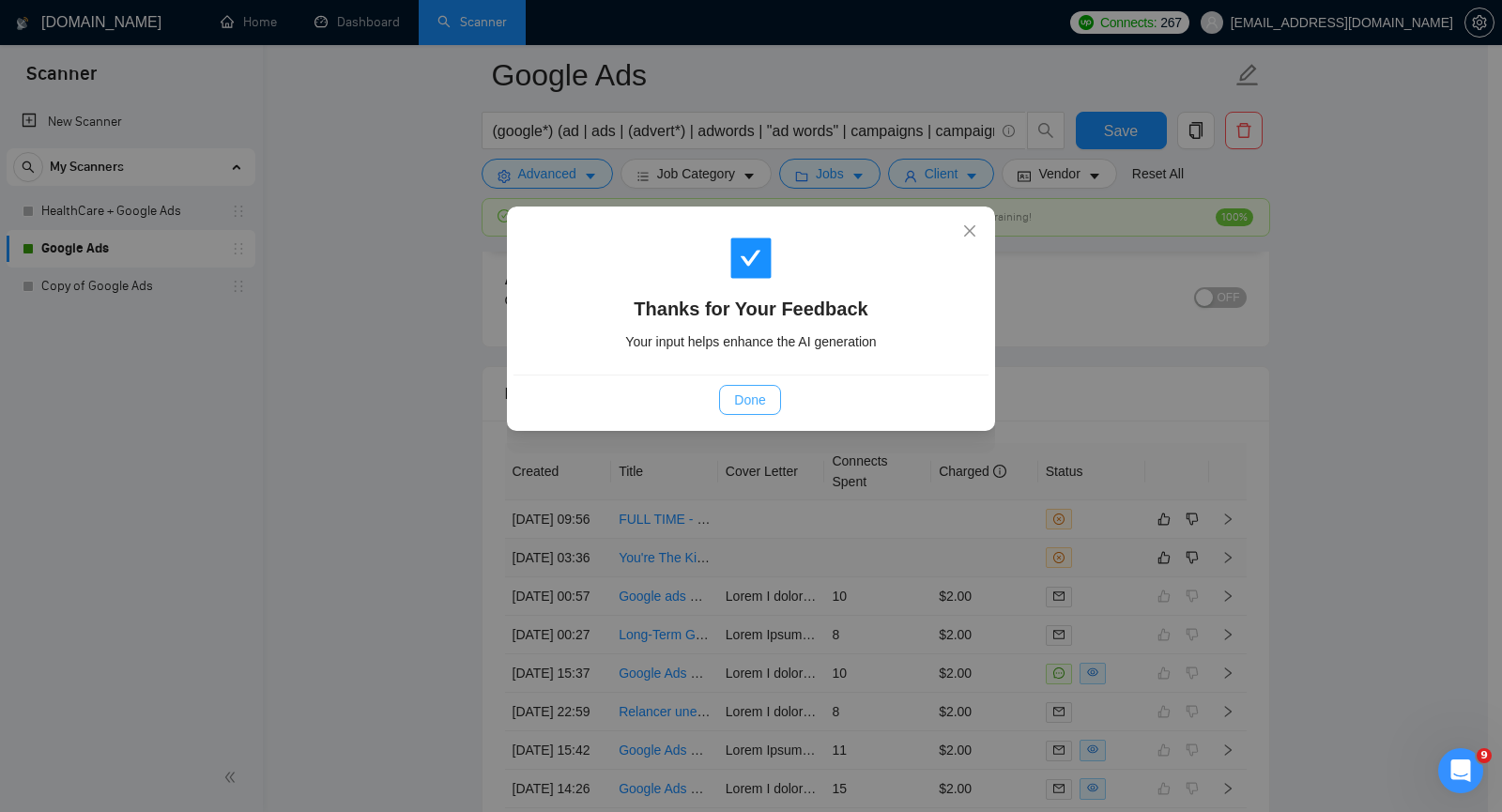
click at [773, 398] on button "Done" at bounding box center [749, 400] width 61 height 30
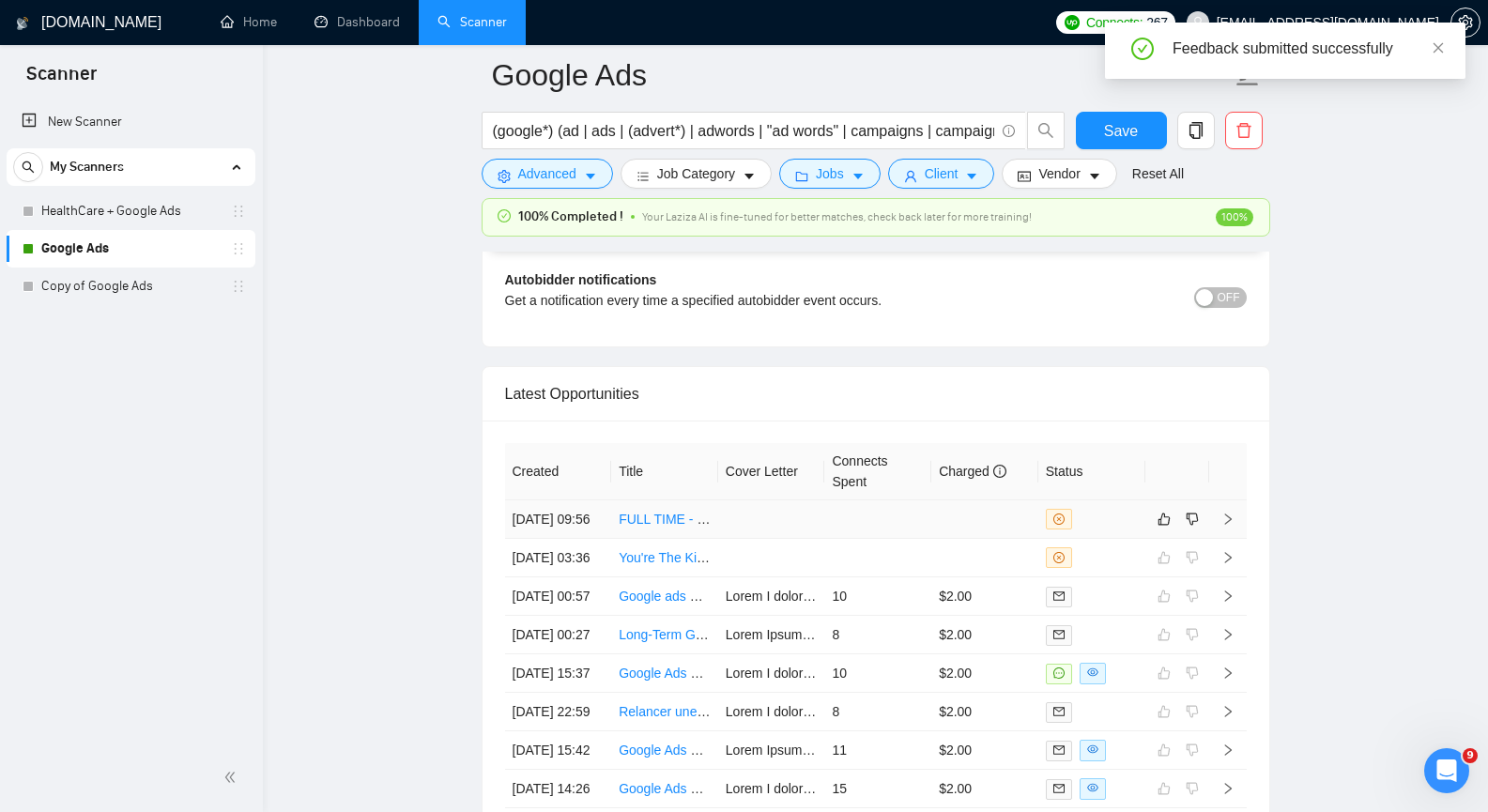
click at [1229, 524] on icon "right" at bounding box center [1228, 519] width 13 height 13
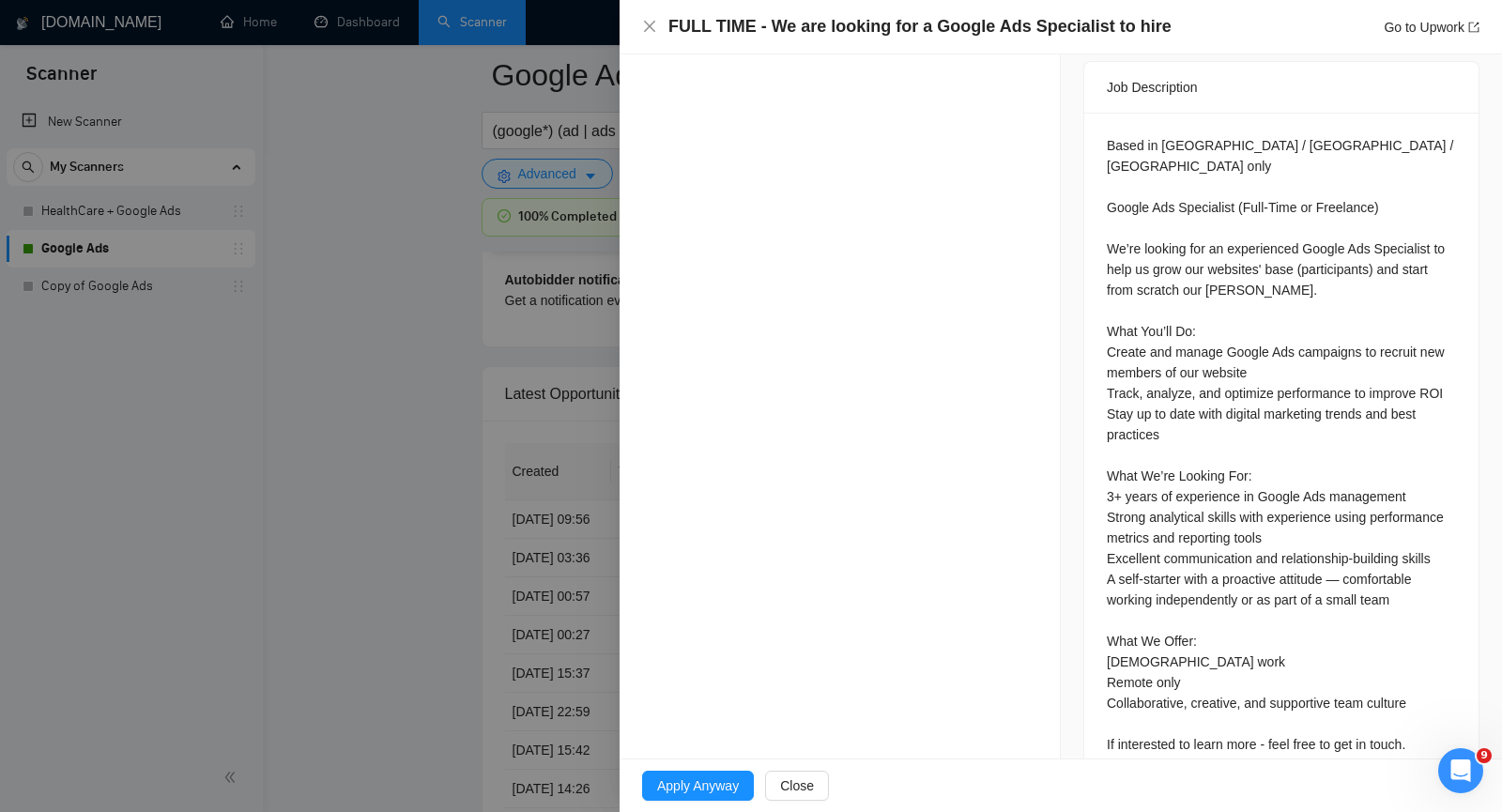
scroll to position [835, 0]
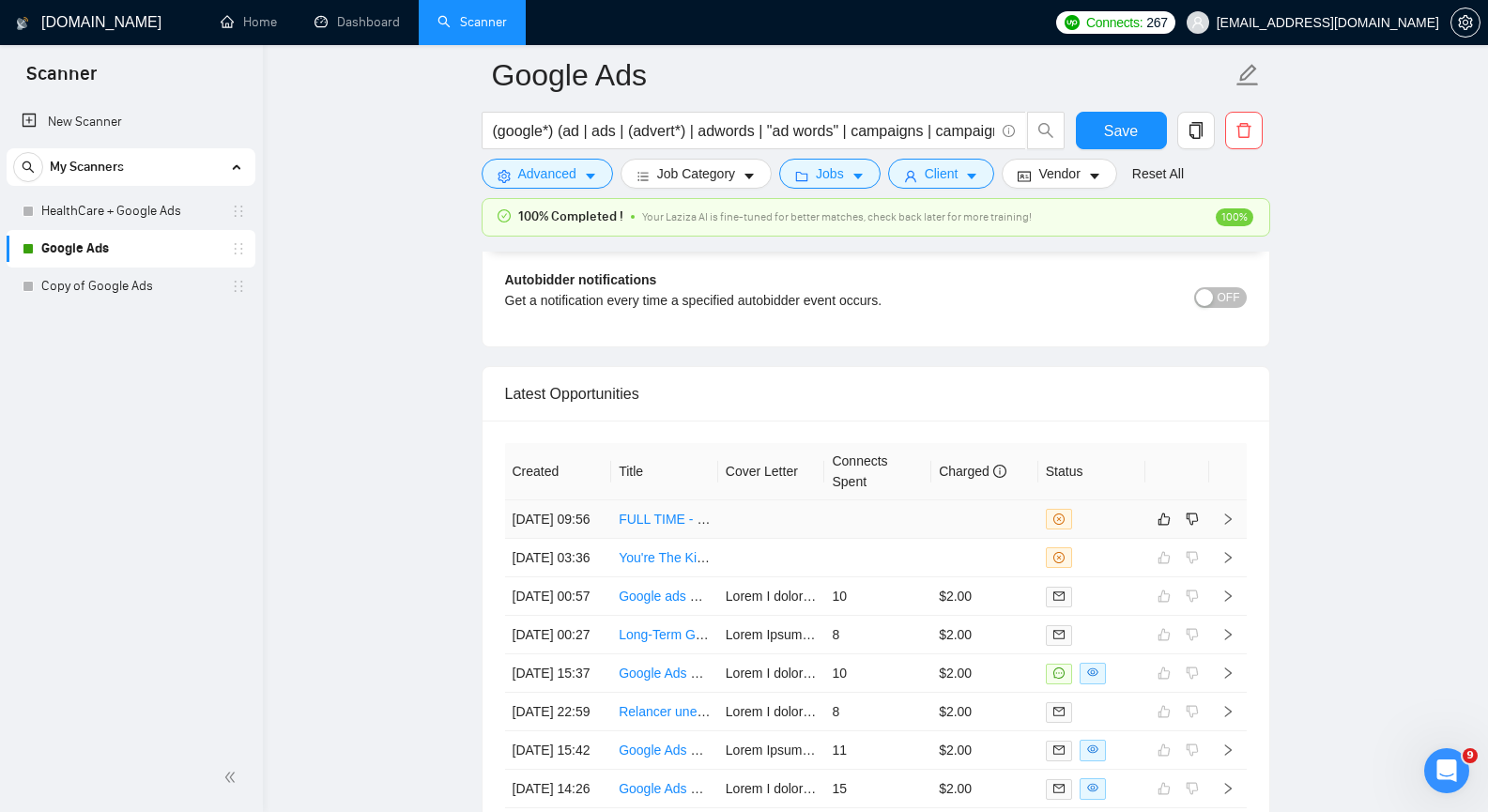
click at [1226, 525] on icon "right" at bounding box center [1228, 519] width 13 height 13
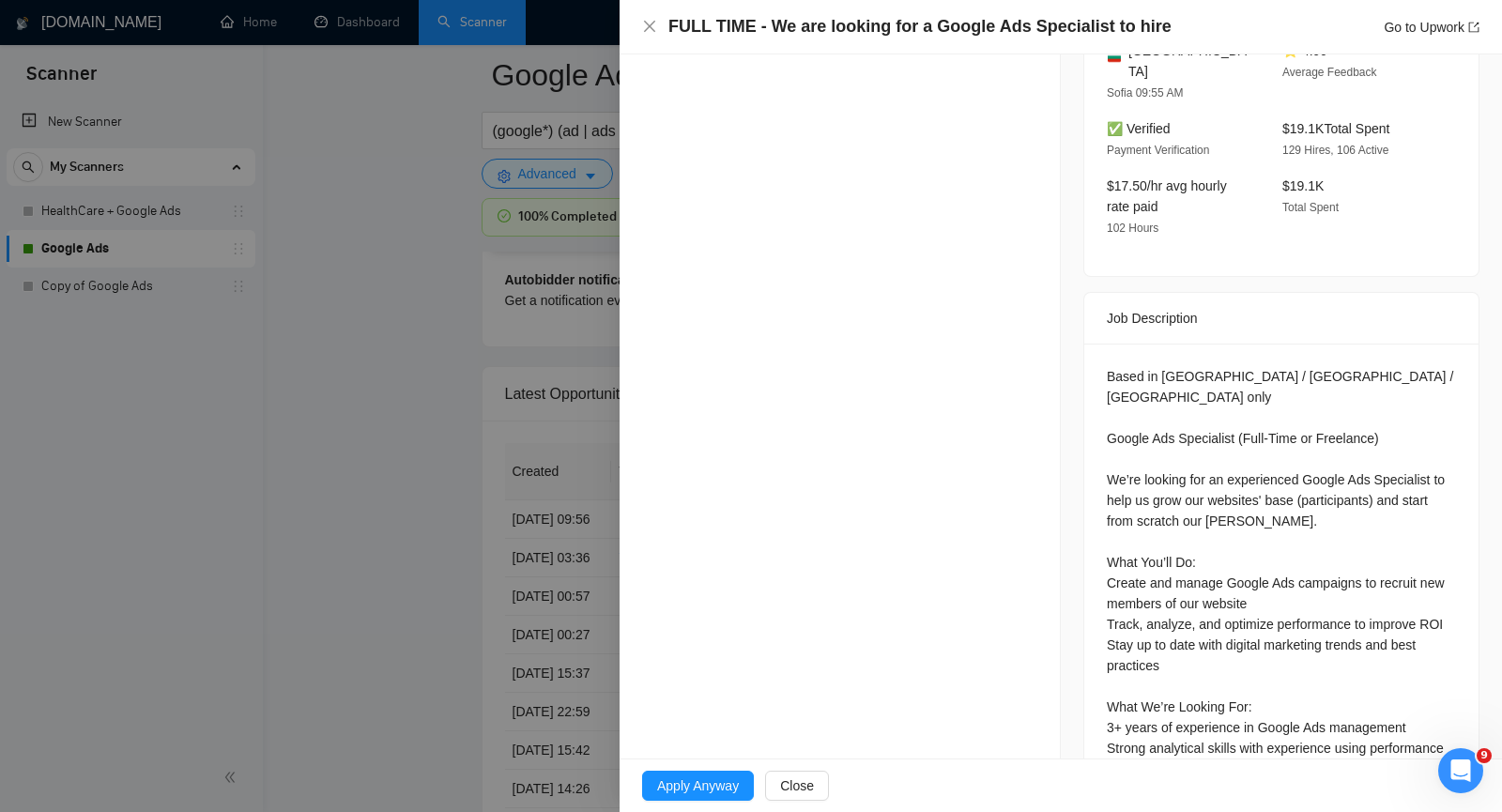
scroll to position [835, 0]
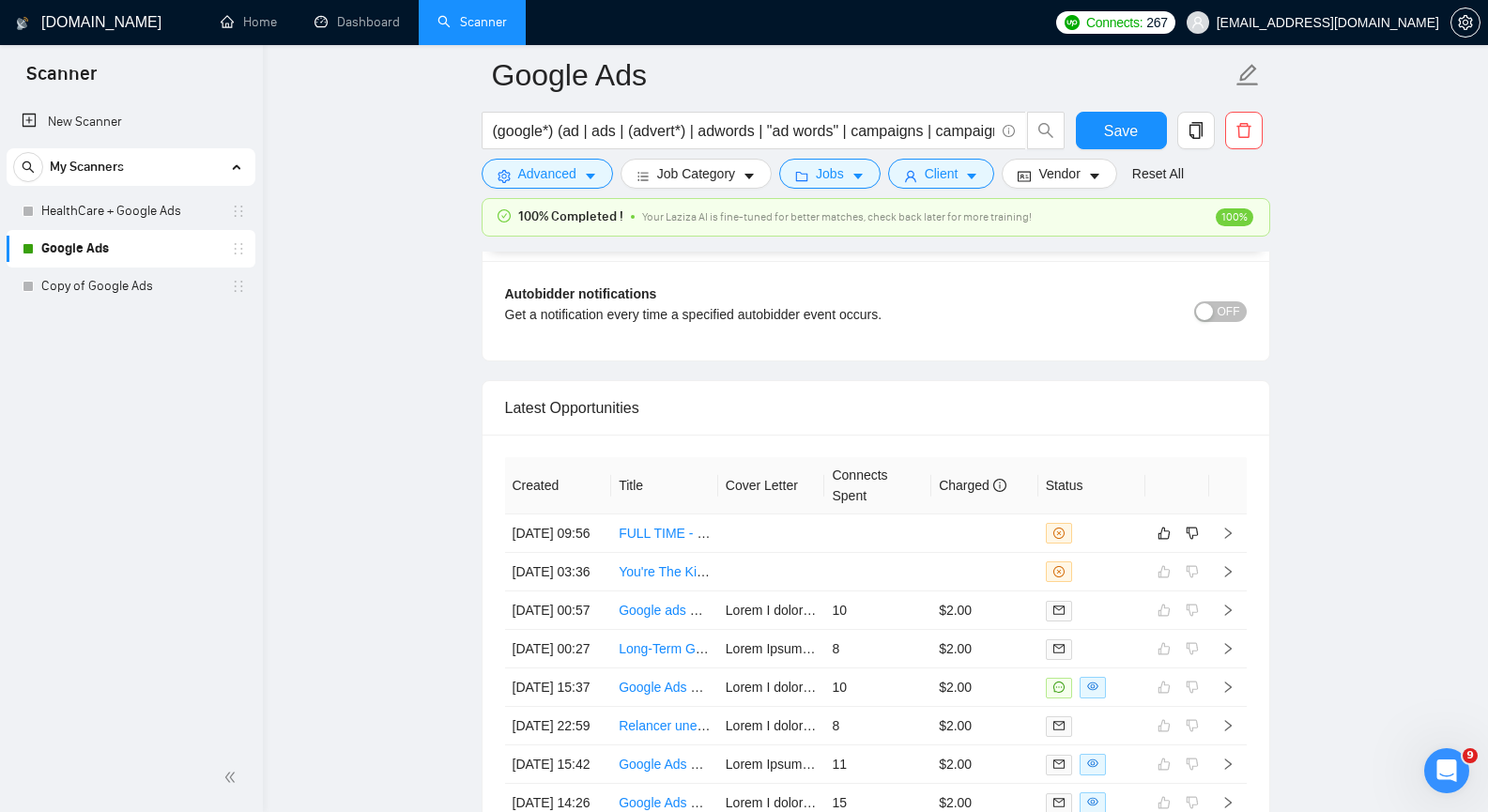
scroll to position [4600, 0]
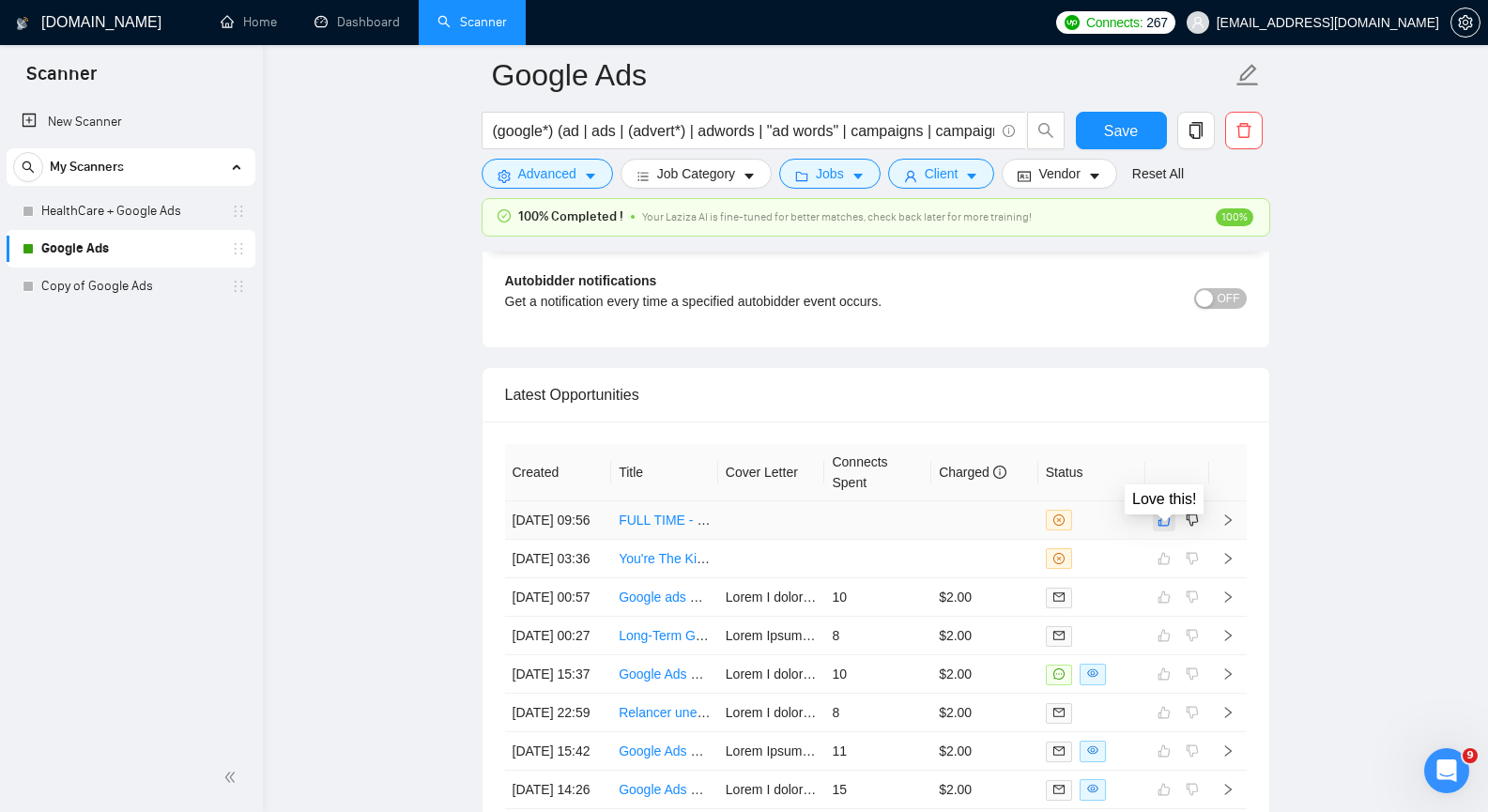
click at [1158, 527] on icon "like" at bounding box center [1164, 521] width 12 height 12
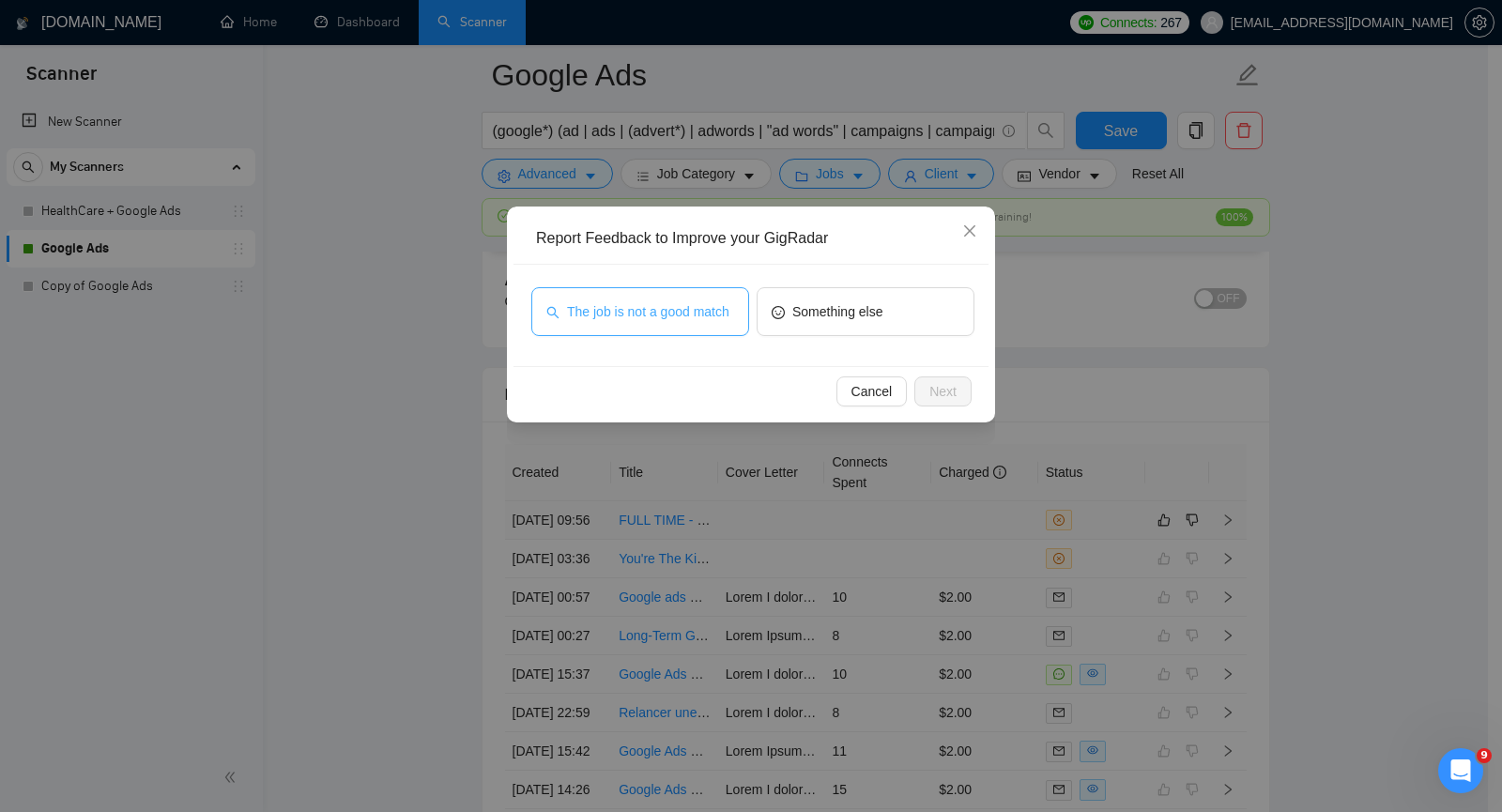
click at [679, 298] on button "The job is not a good match" at bounding box center [640, 311] width 218 height 49
click at [938, 381] on button "Next" at bounding box center [943, 392] width 57 height 30
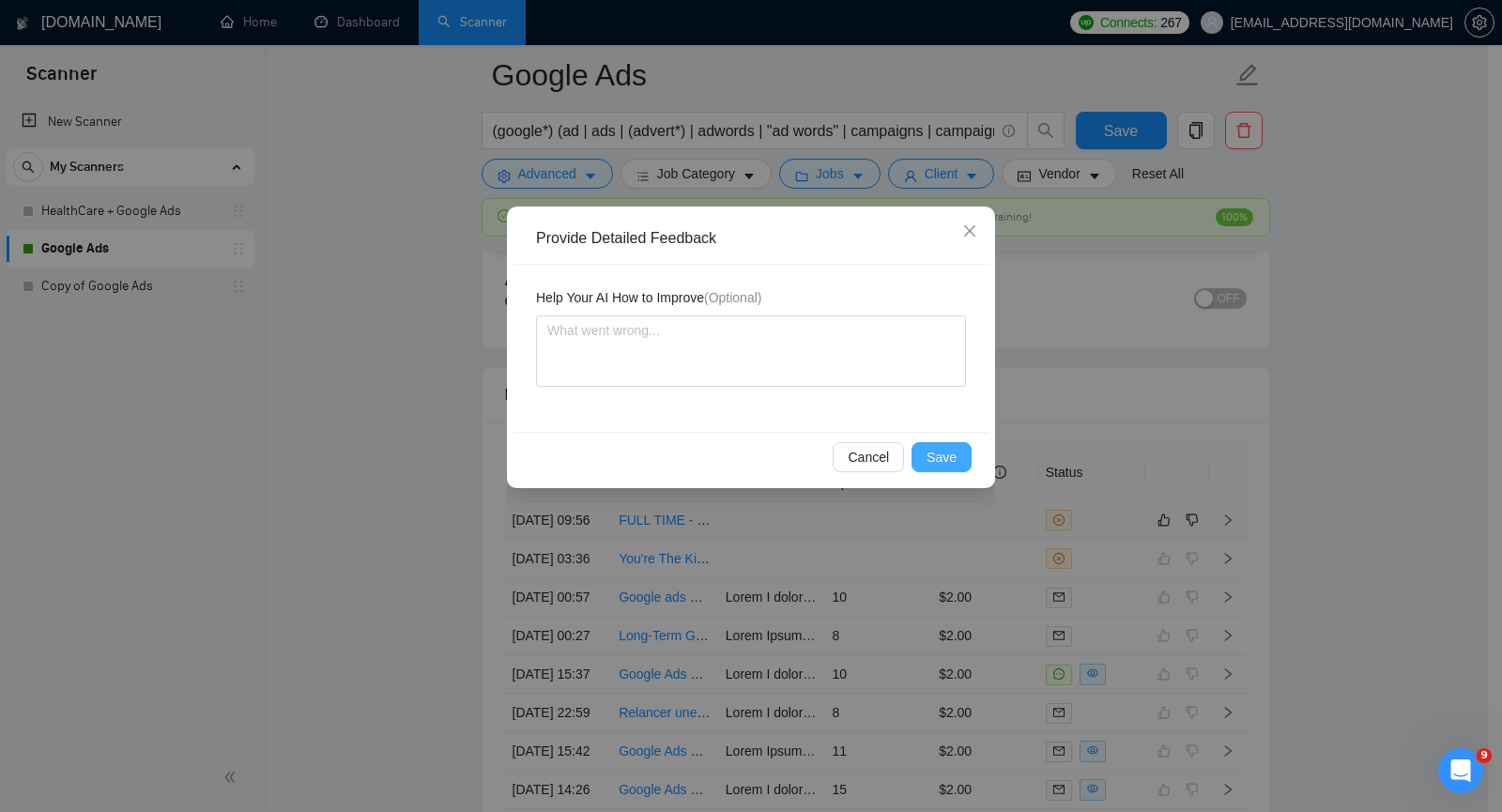
click at [948, 454] on span "Save" at bounding box center [942, 457] width 30 height 21
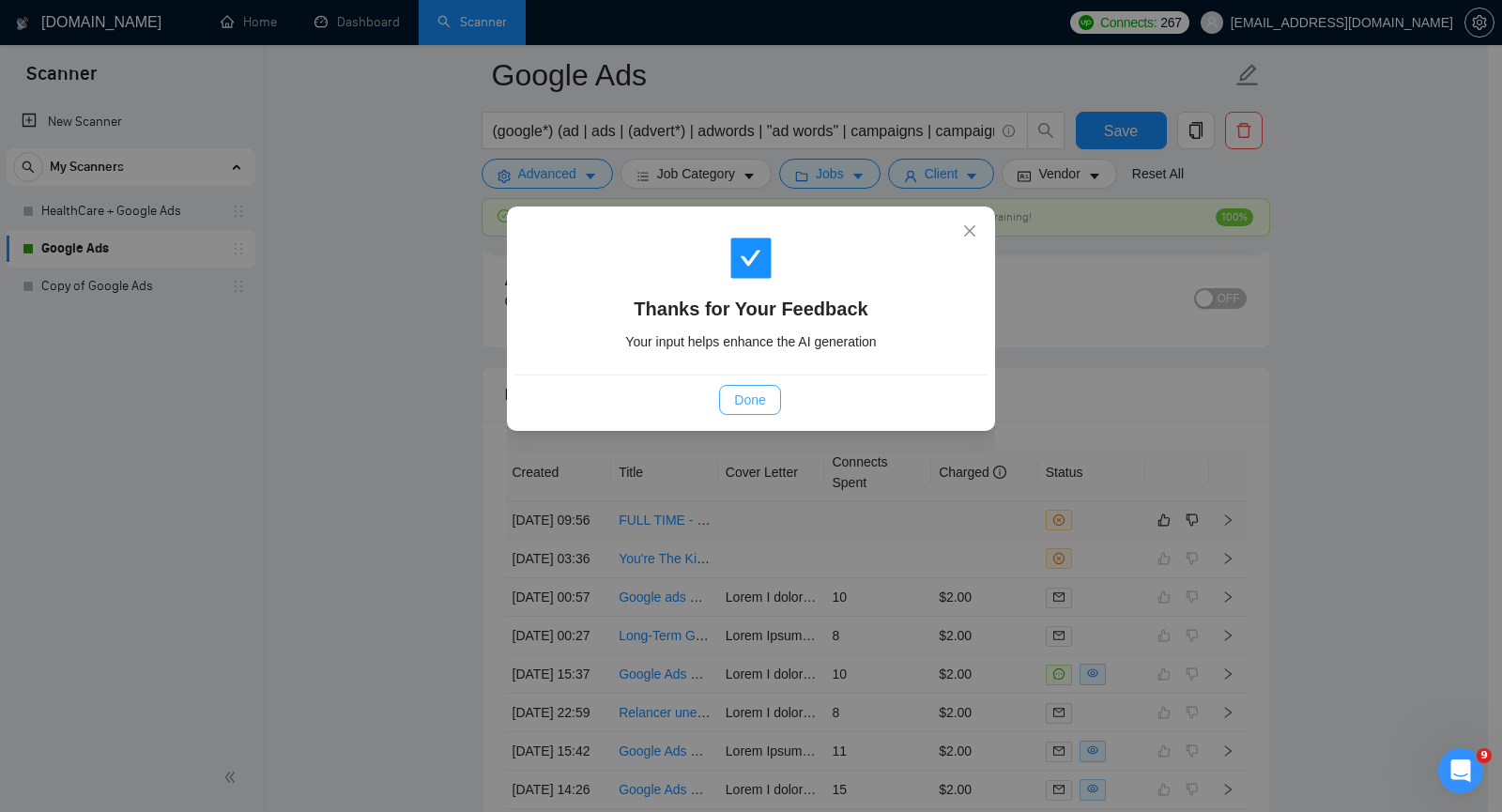
click at [747, 399] on span "Done" at bounding box center [749, 400] width 31 height 21
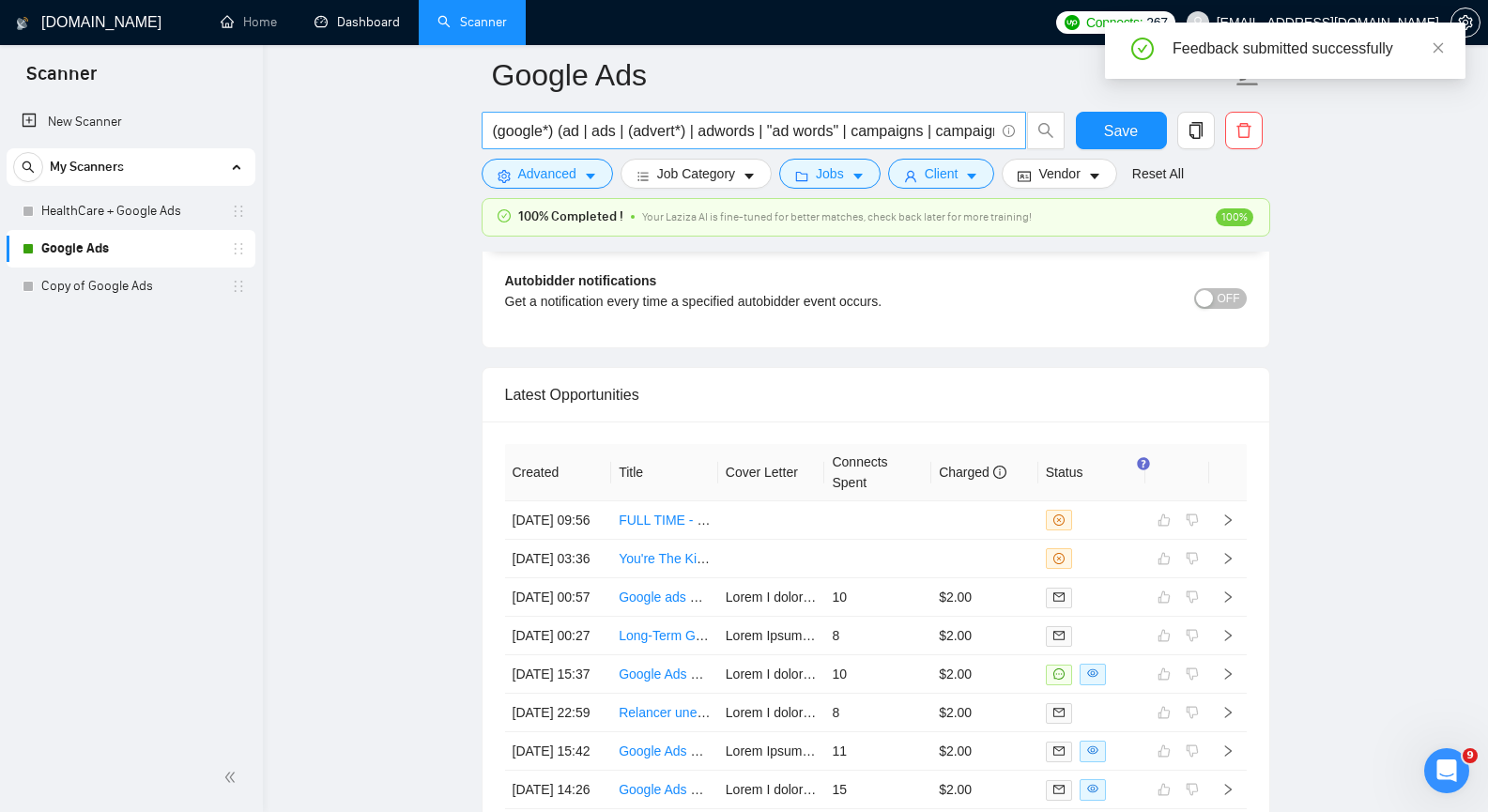
drag, startPoint x: 377, startPoint y: 36, endPoint x: 823, endPoint y: 119, distance: 452.9
click at [377, 30] on link "Dashboard" at bounding box center [357, 22] width 85 height 16
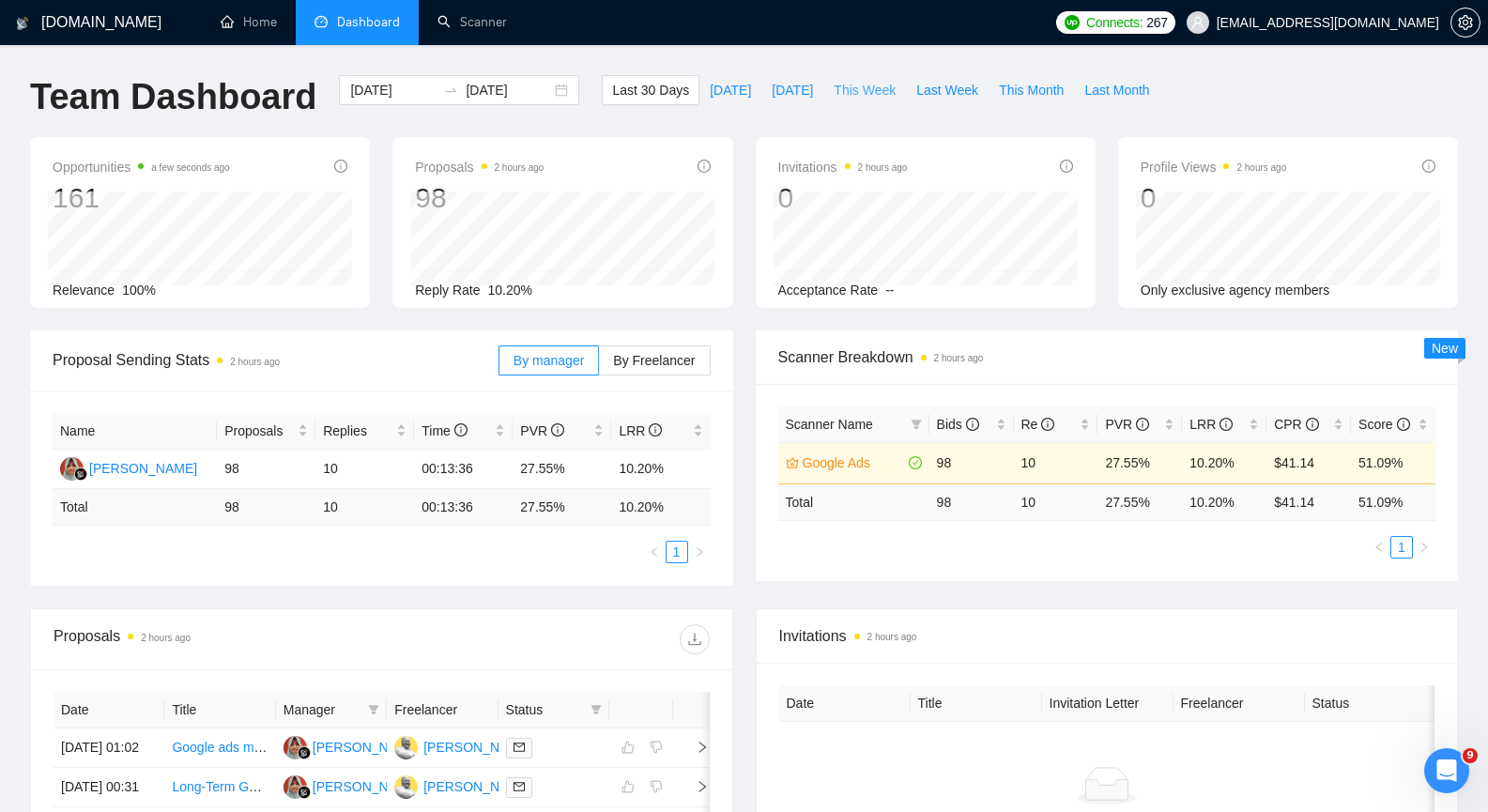
click at [834, 90] on span "This Week" at bounding box center [865, 90] width 62 height 21
type input "2025-10-13"
type input "2025-10-19"
click at [926, 87] on span "Last Week" at bounding box center [947, 90] width 62 height 21
type input "2025-10-06"
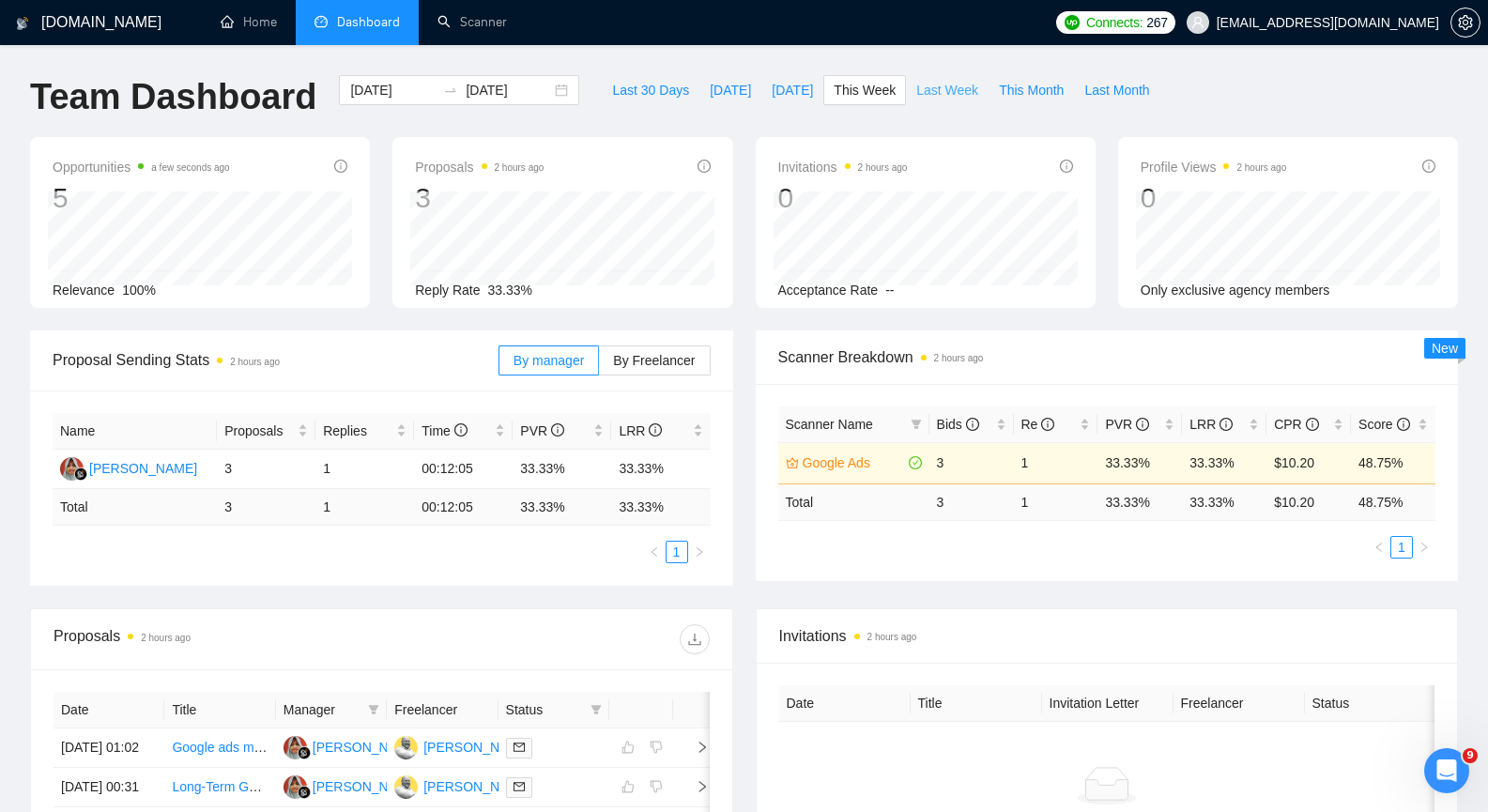
type input "2025-10-12"
click at [1019, 87] on span "This Month" at bounding box center [1031, 90] width 65 height 21
type input "2025-10-01"
type input "2025-10-31"
click at [1085, 90] on span "Last Month" at bounding box center [1117, 90] width 65 height 21
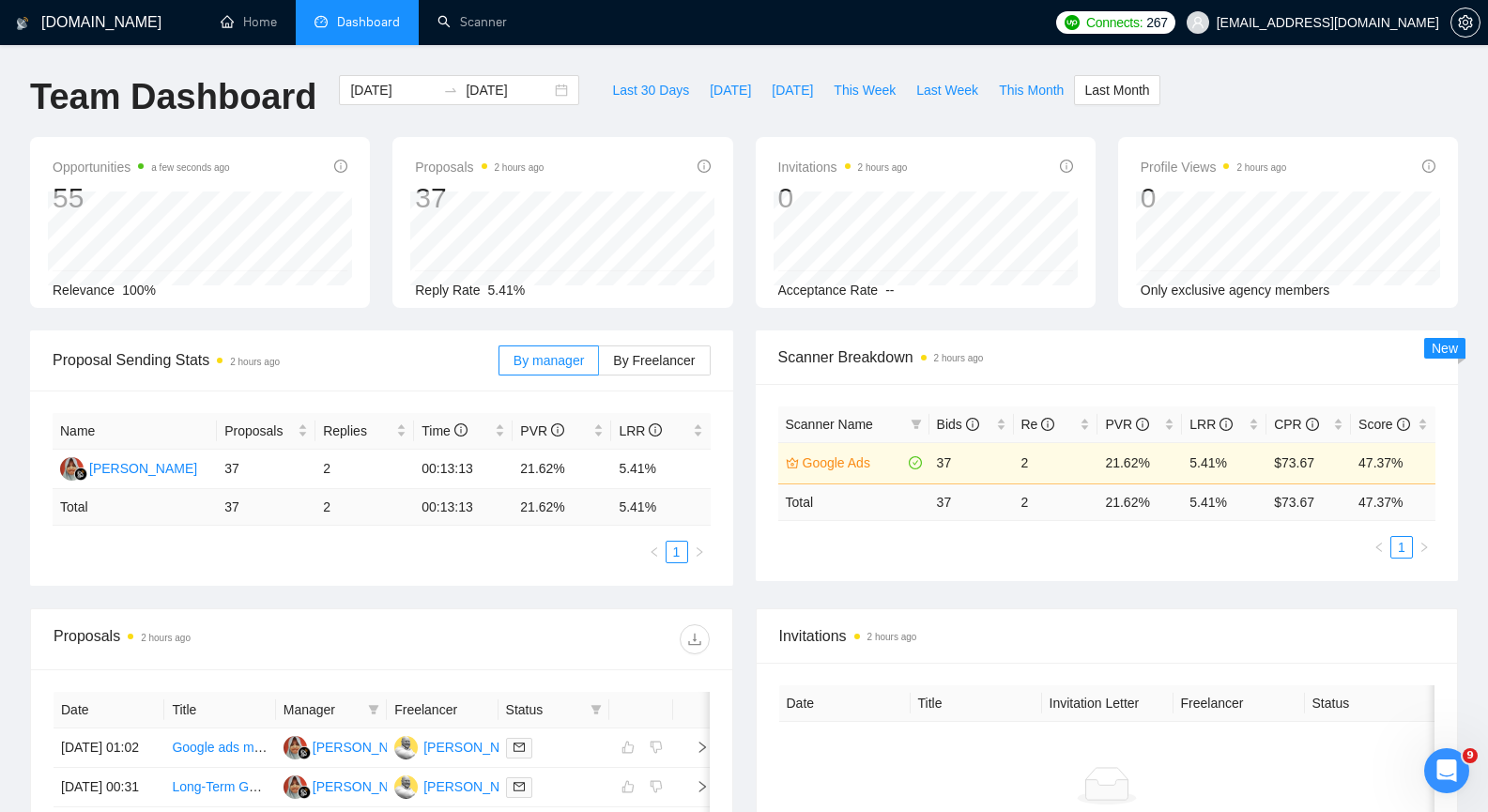
type input "2025-09-01"
type input "2025-09-30"
